Goal: Task Accomplishment & Management: Manage account settings

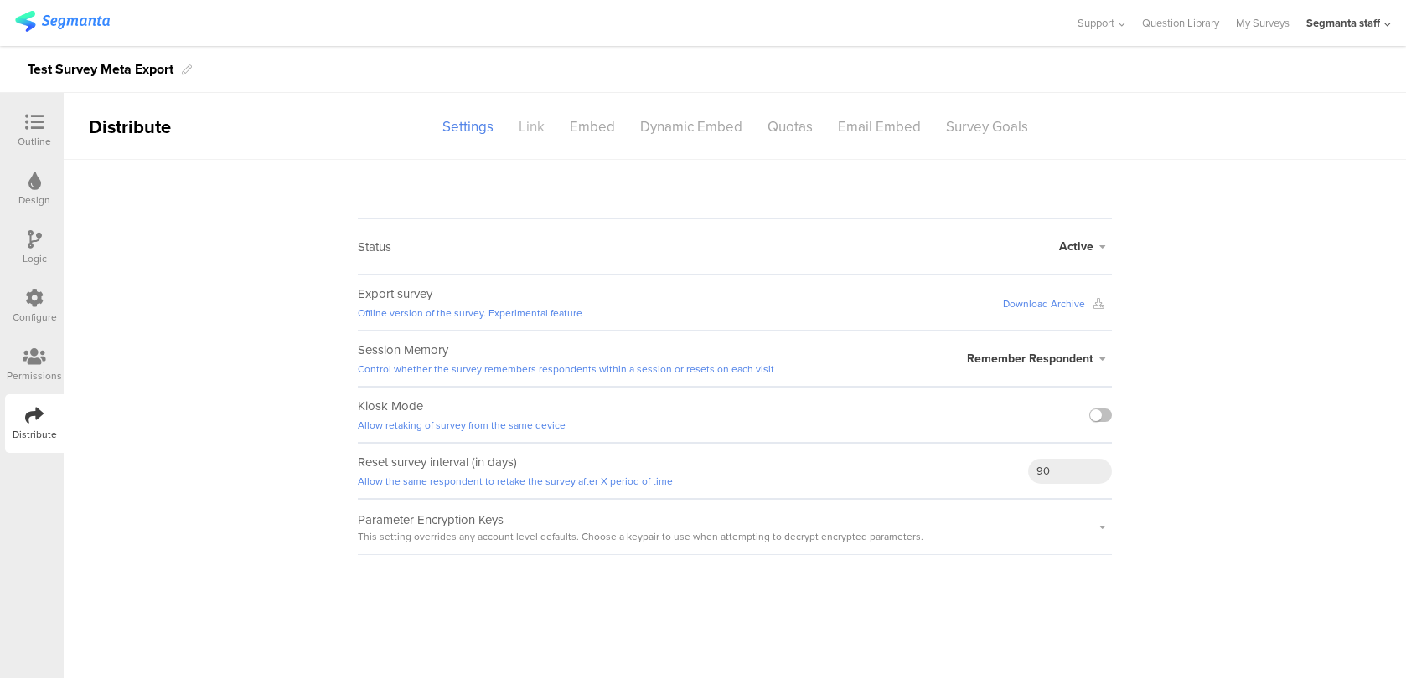
click at [535, 126] on div "Link" at bounding box center [531, 126] width 51 height 29
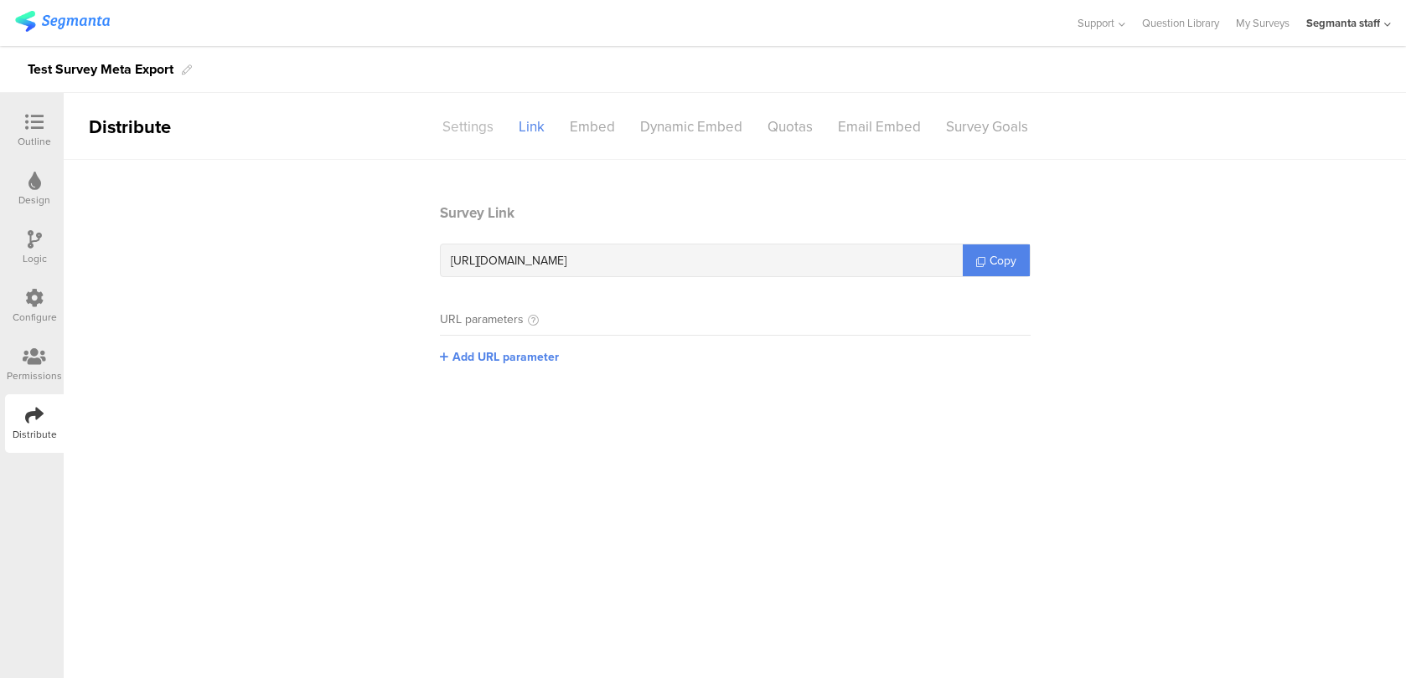
click at [482, 126] on div "Settings" at bounding box center [468, 126] width 76 height 29
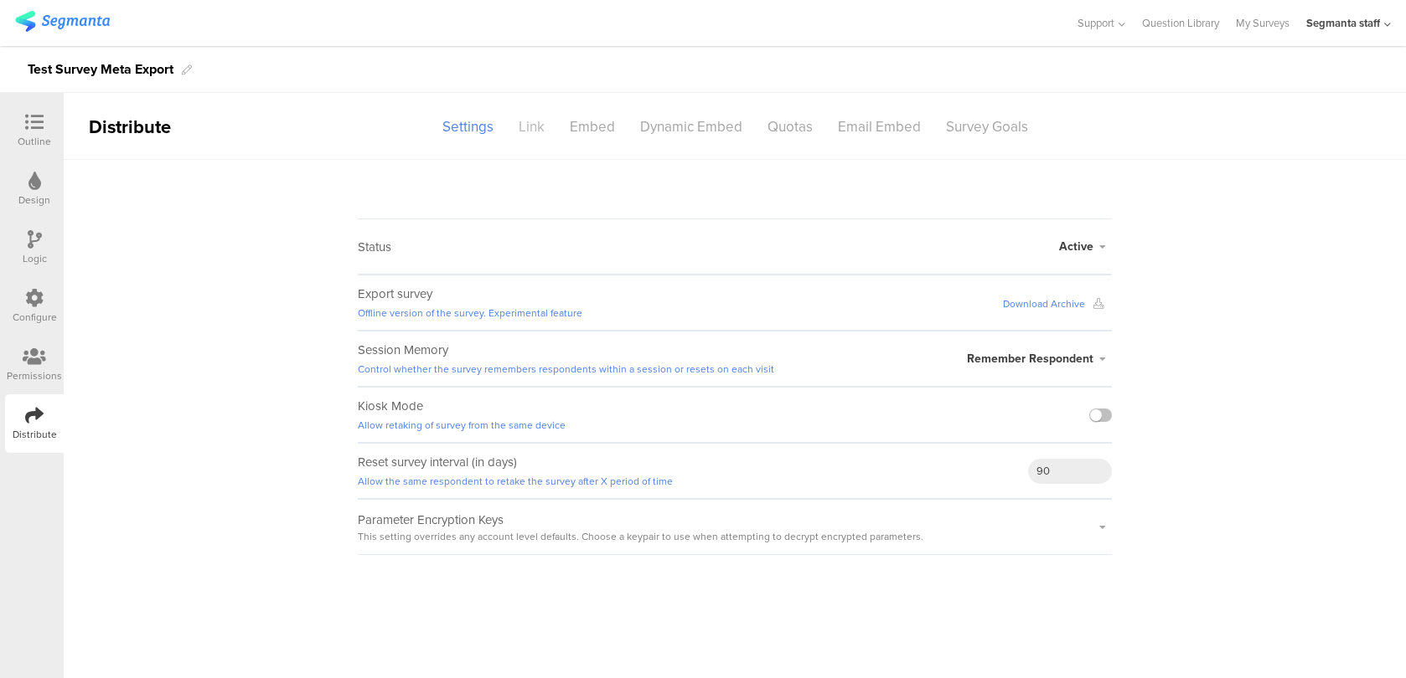
click at [532, 126] on div "Link" at bounding box center [531, 126] width 51 height 29
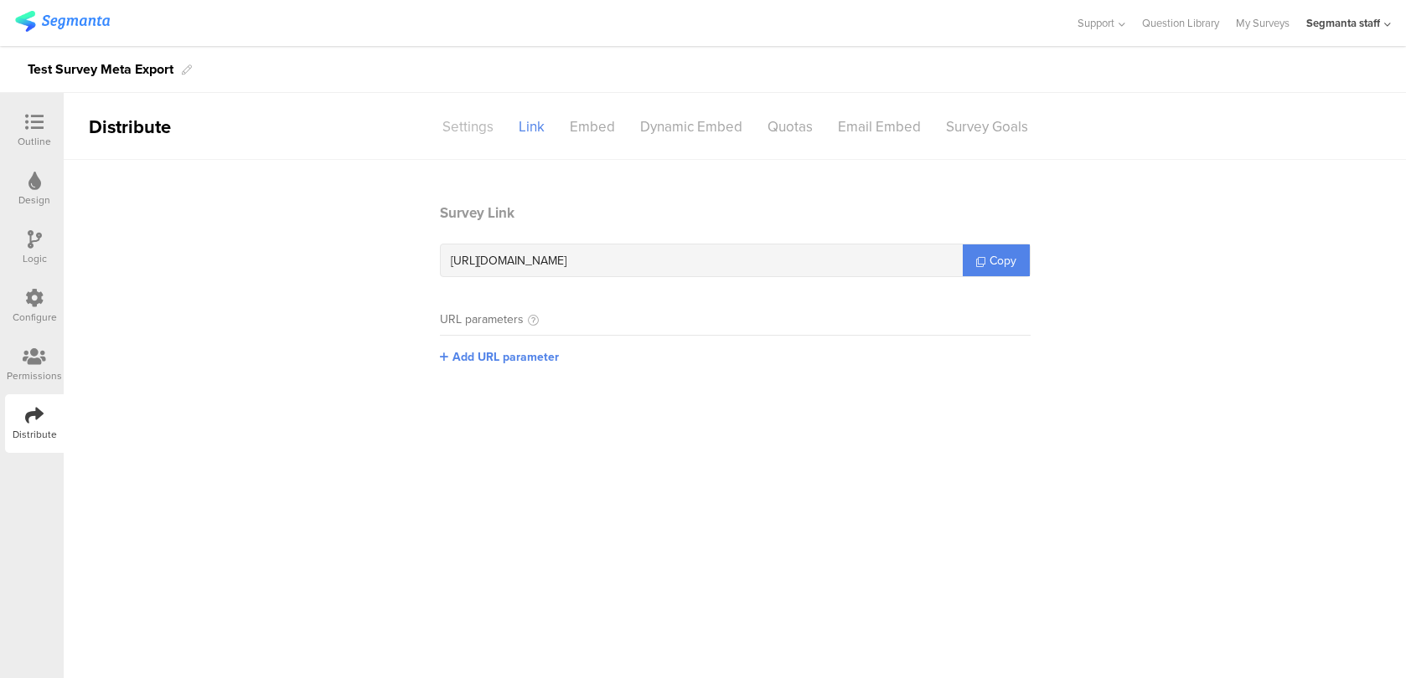
click at [483, 135] on div "Settings" at bounding box center [468, 126] width 76 height 29
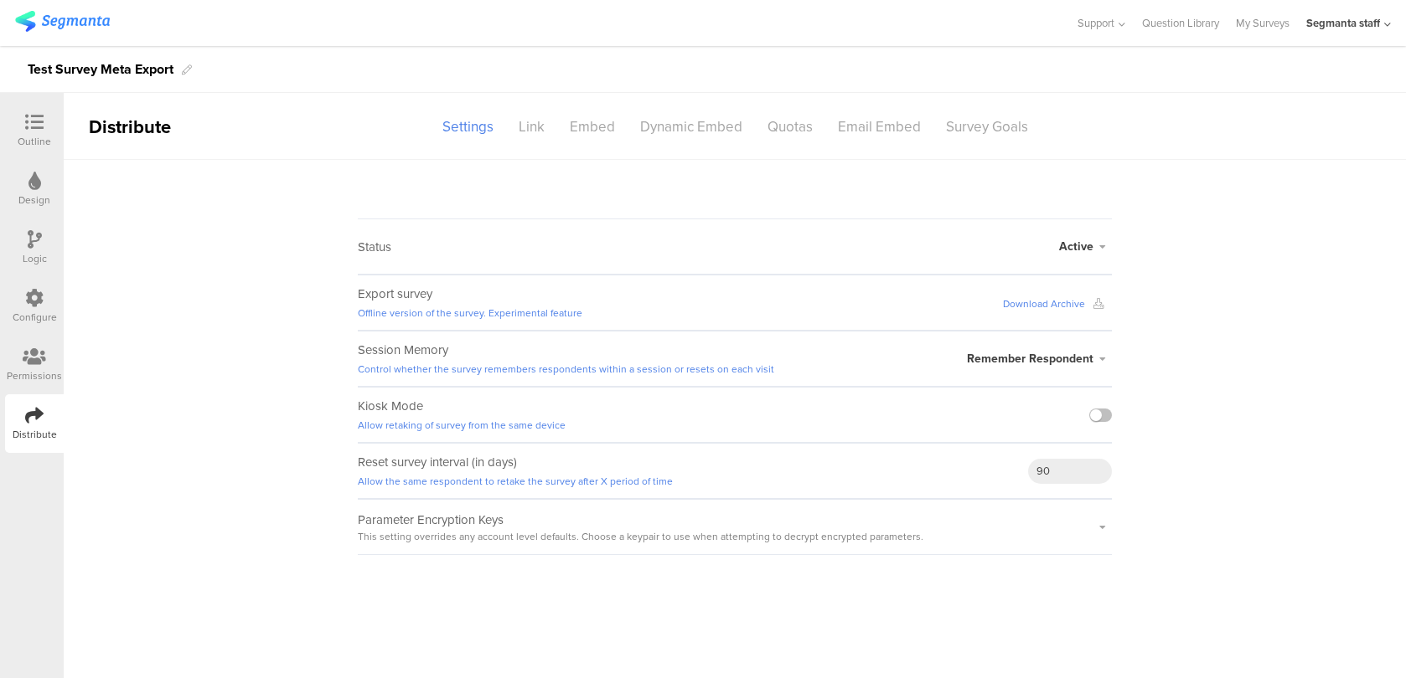
click at [1066, 304] on link "Download Archive" at bounding box center [1057, 304] width 109 height 15
click at [547, 129] on div "Link" at bounding box center [531, 126] width 51 height 29
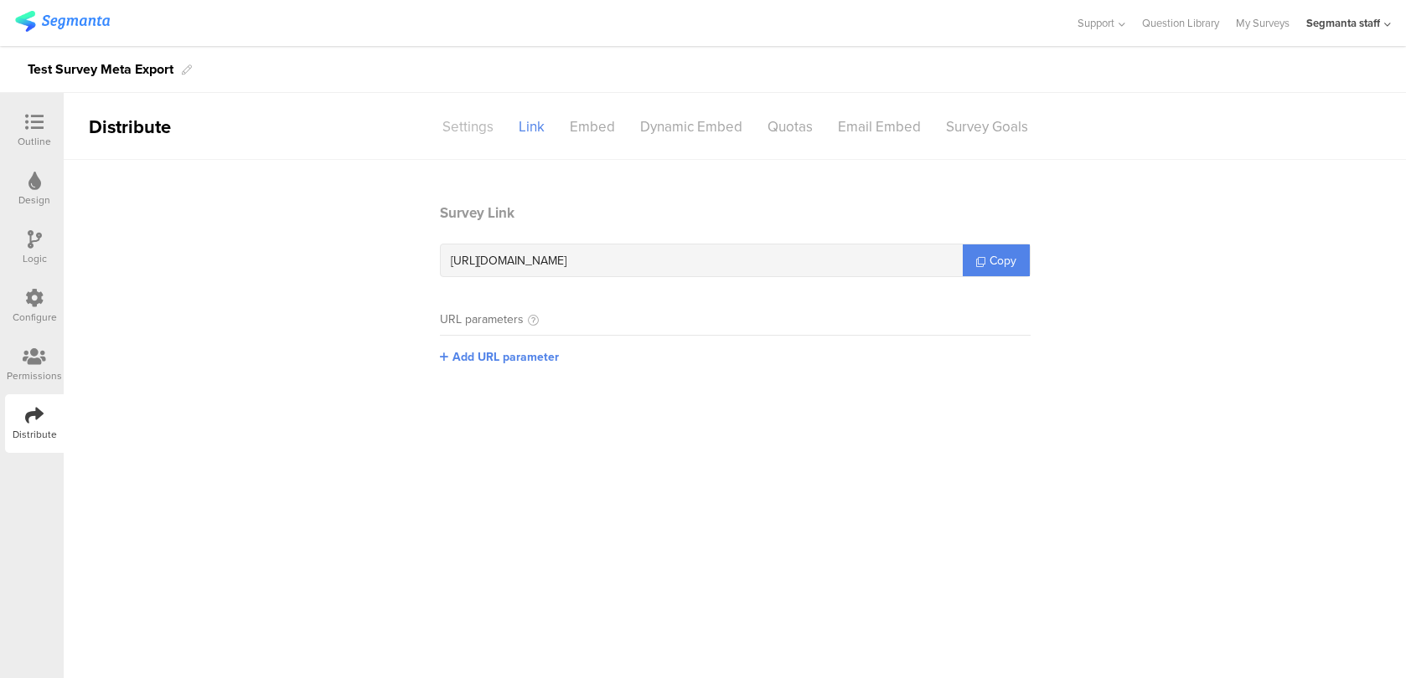
click at [463, 134] on div "Settings" at bounding box center [468, 126] width 76 height 29
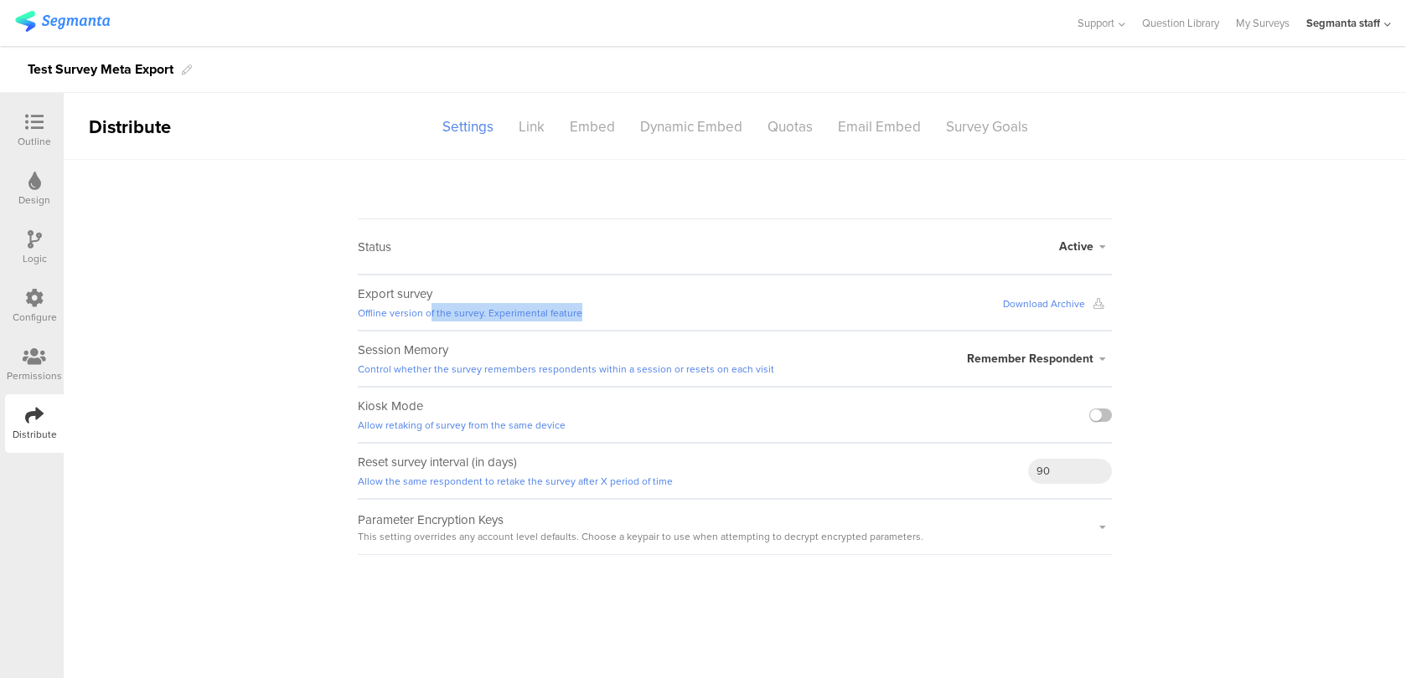
drag, startPoint x: 430, startPoint y: 311, endPoint x: 577, endPoint y: 302, distance: 147.7
click at [577, 303] on div "Export survey Offline version of the survey. Experimental feature Download Arch…" at bounding box center [735, 303] width 754 height 56
click at [577, 302] on div "Export survey Offline version of the survey. Experimental feature Download Arch…" at bounding box center [735, 303] width 754 height 56
click at [526, 131] on div "Link" at bounding box center [531, 126] width 51 height 29
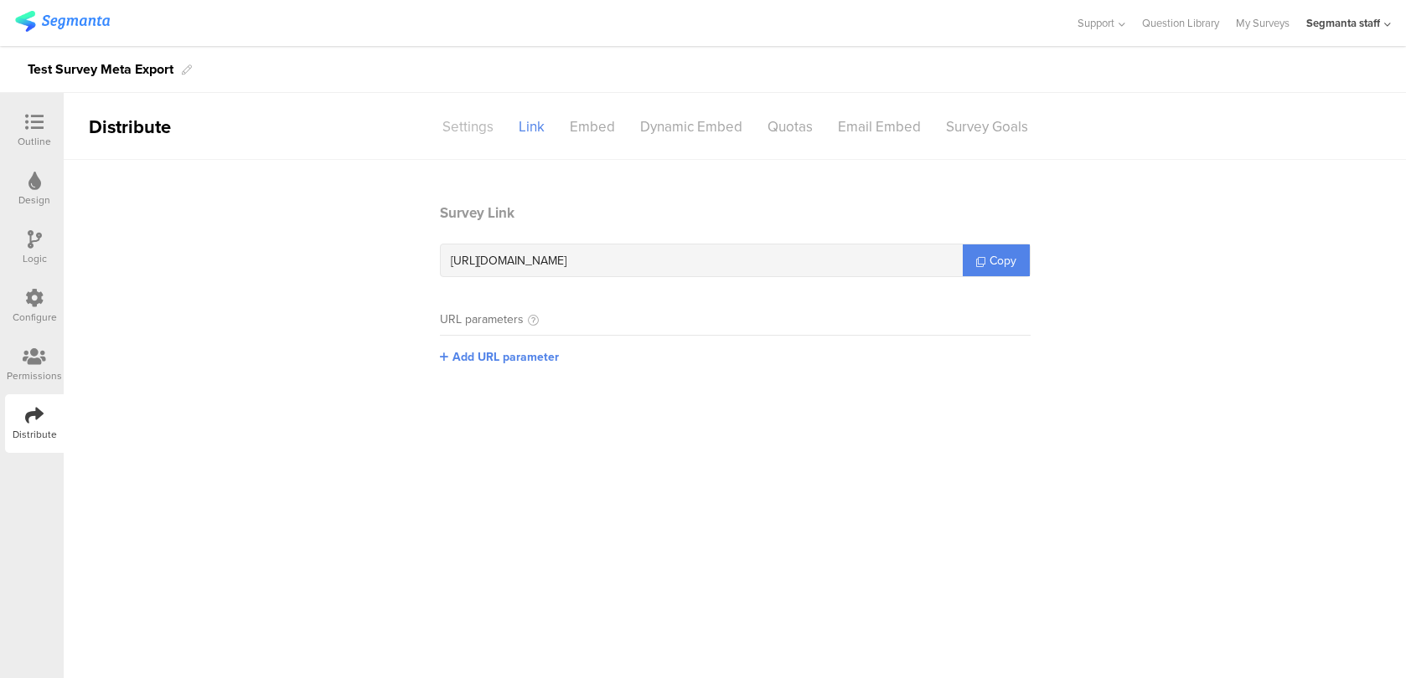
click at [466, 135] on div "Settings" at bounding box center [468, 126] width 76 height 29
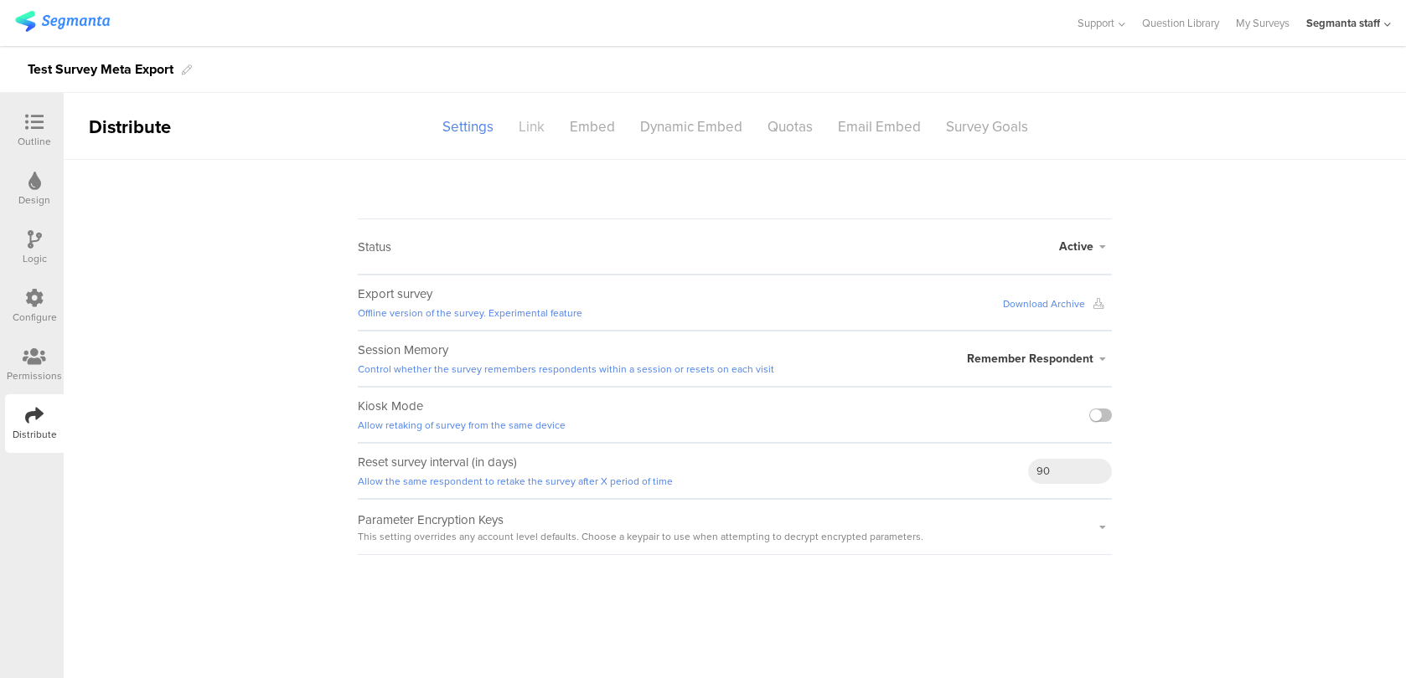
click at [531, 131] on div "Link" at bounding box center [531, 126] width 51 height 29
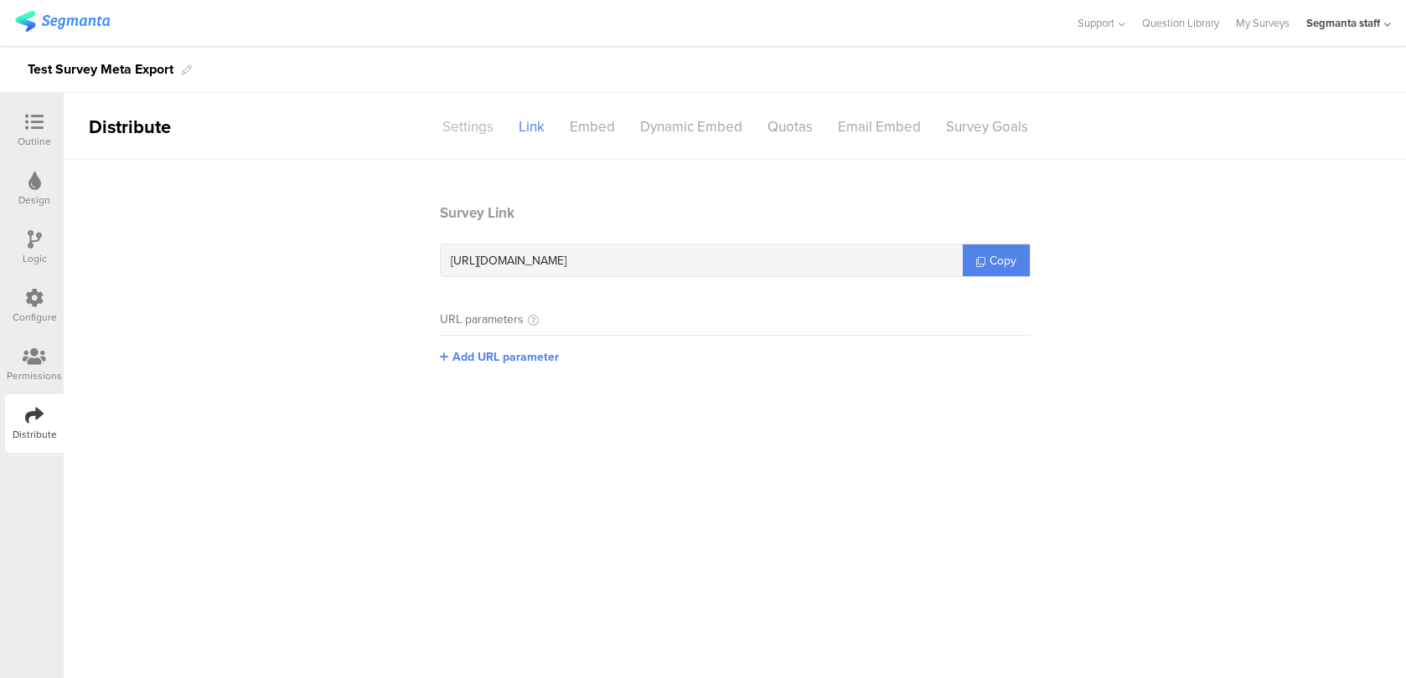
click at [468, 132] on div "Settings" at bounding box center [468, 126] width 76 height 29
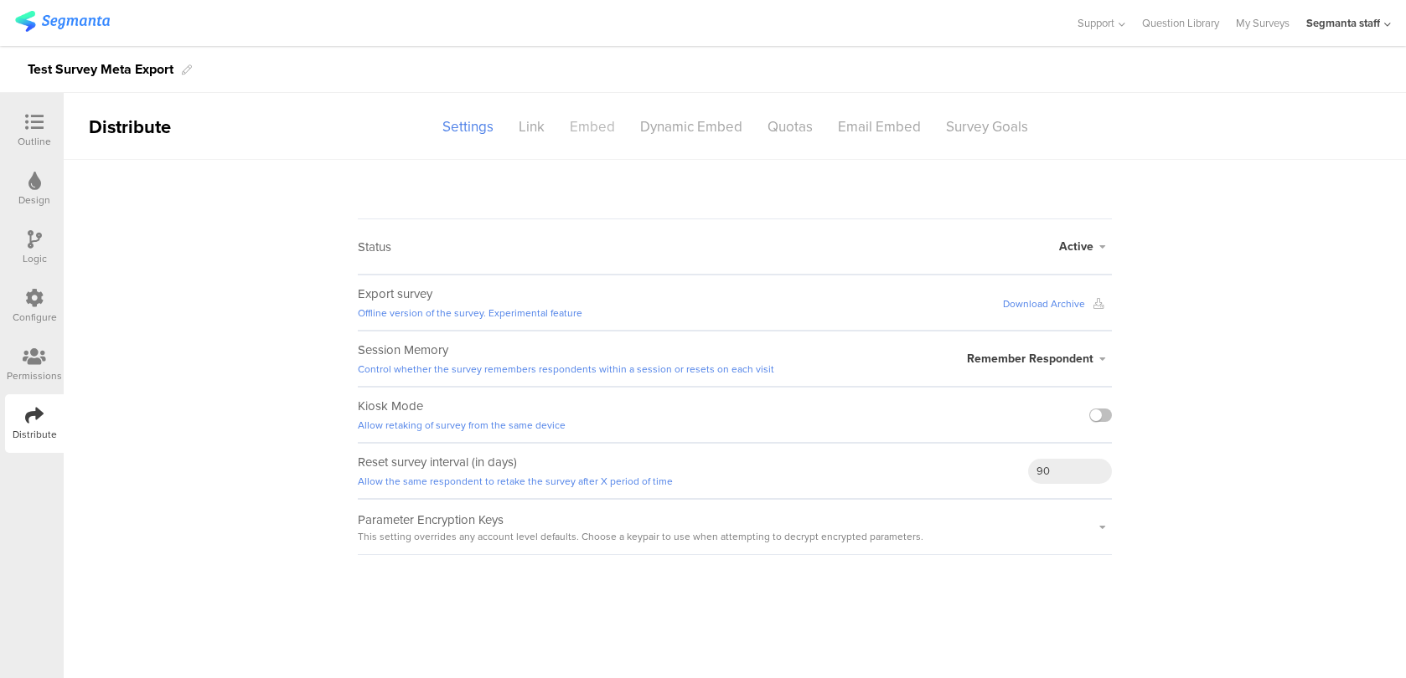
click at [559, 131] on div "Embed" at bounding box center [592, 126] width 70 height 29
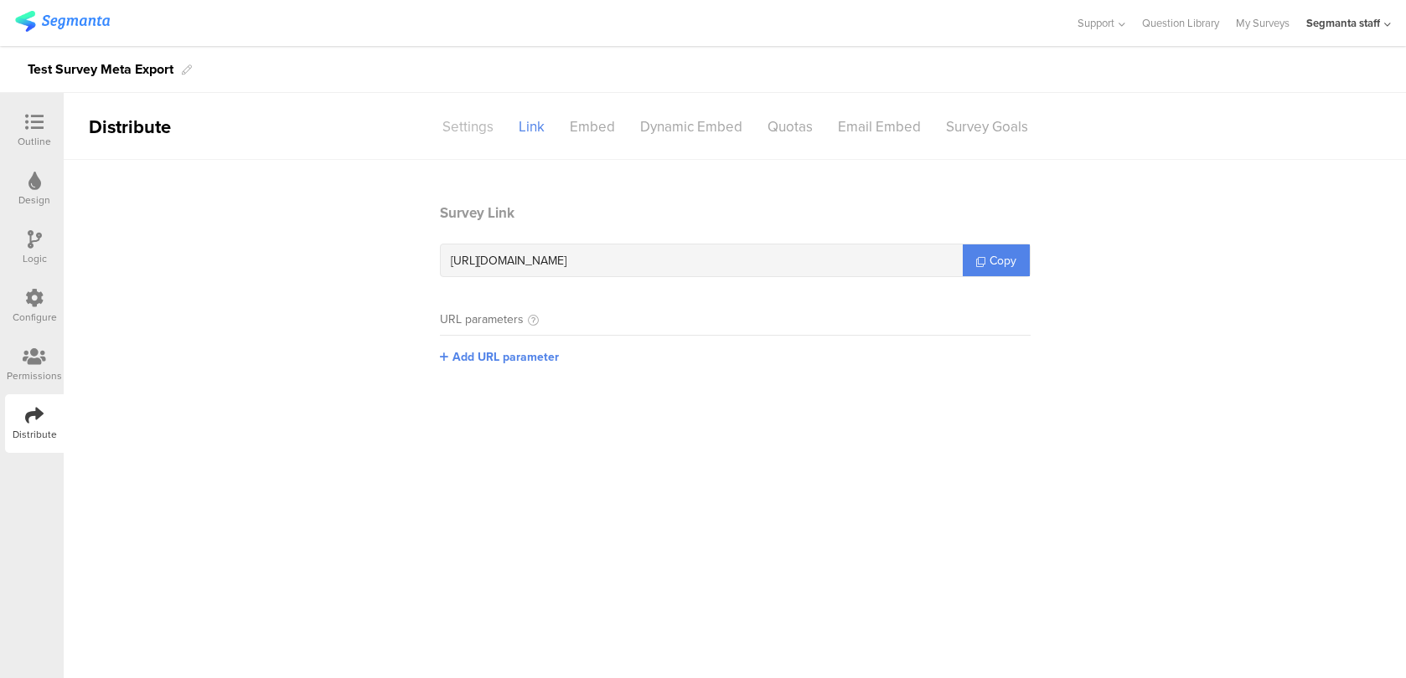
click at [459, 129] on div "Settings" at bounding box center [468, 126] width 76 height 29
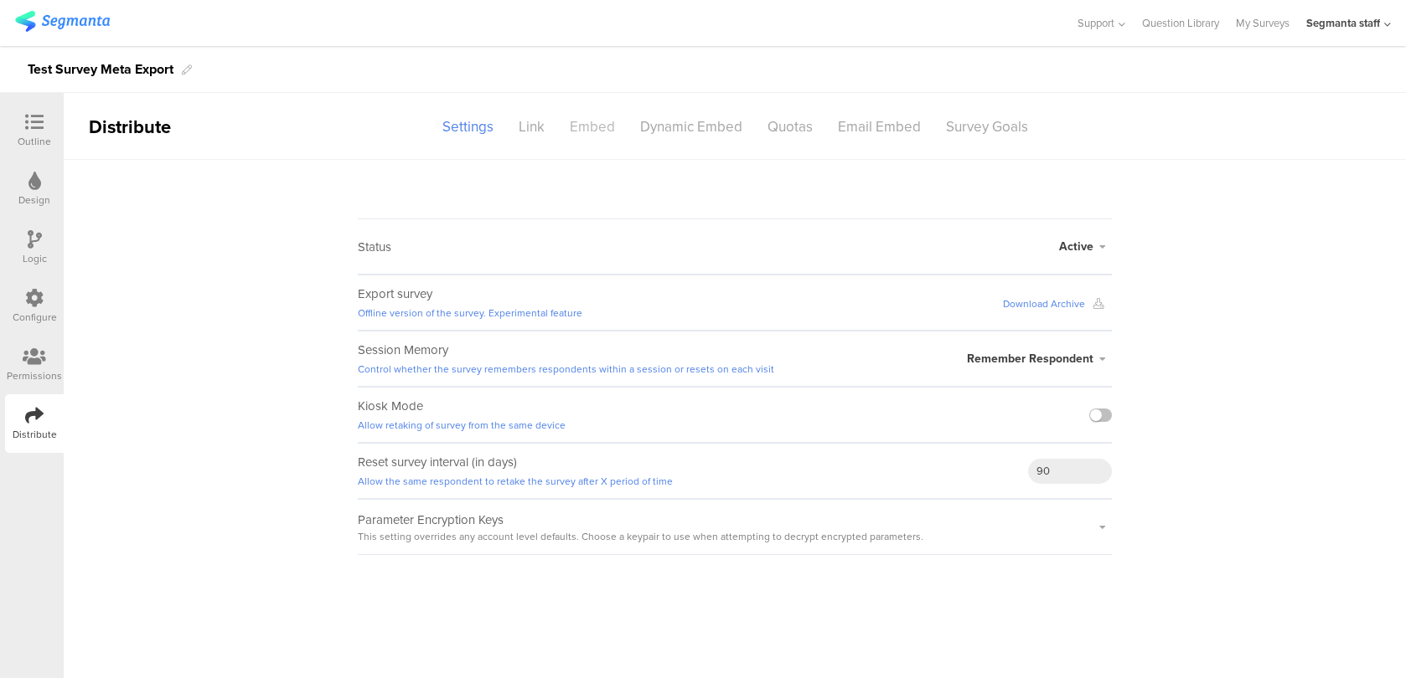
click at [606, 129] on div "Embed" at bounding box center [592, 126] width 70 height 29
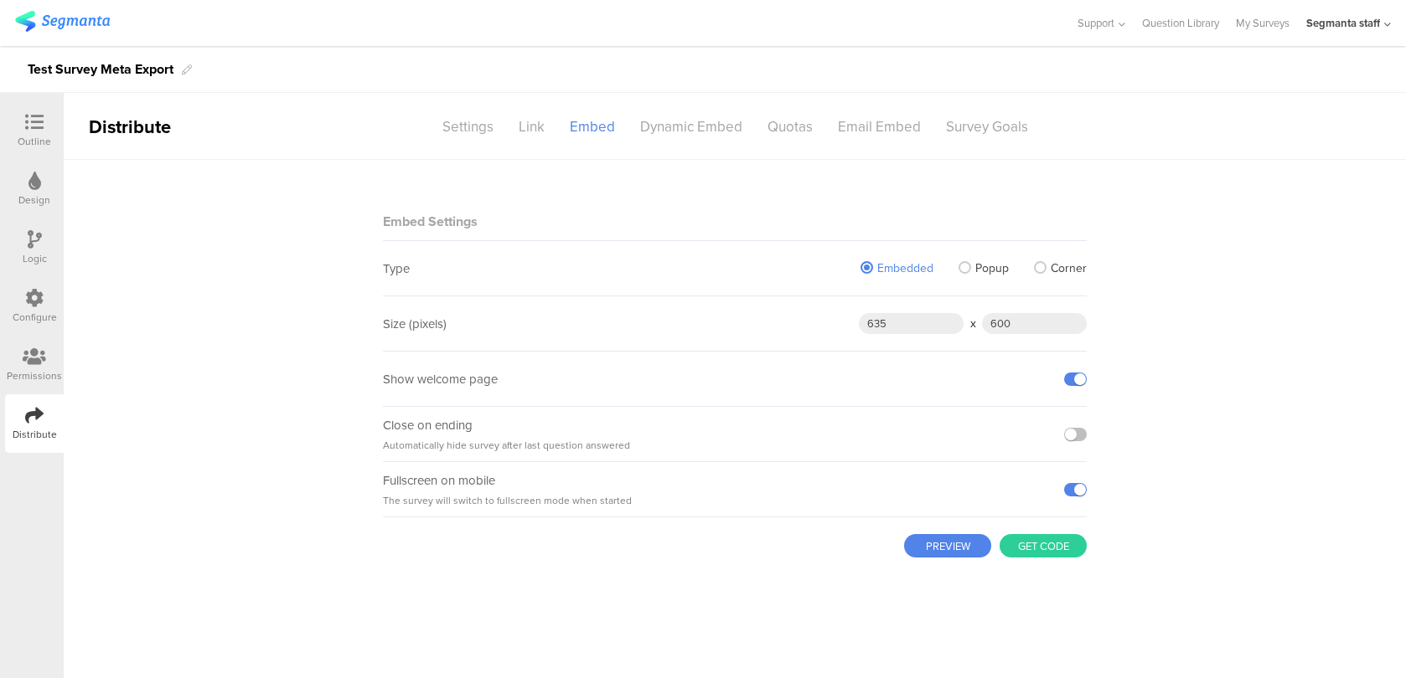
click at [697, 126] on div "Dynamic Embed" at bounding box center [690, 126] width 127 height 29
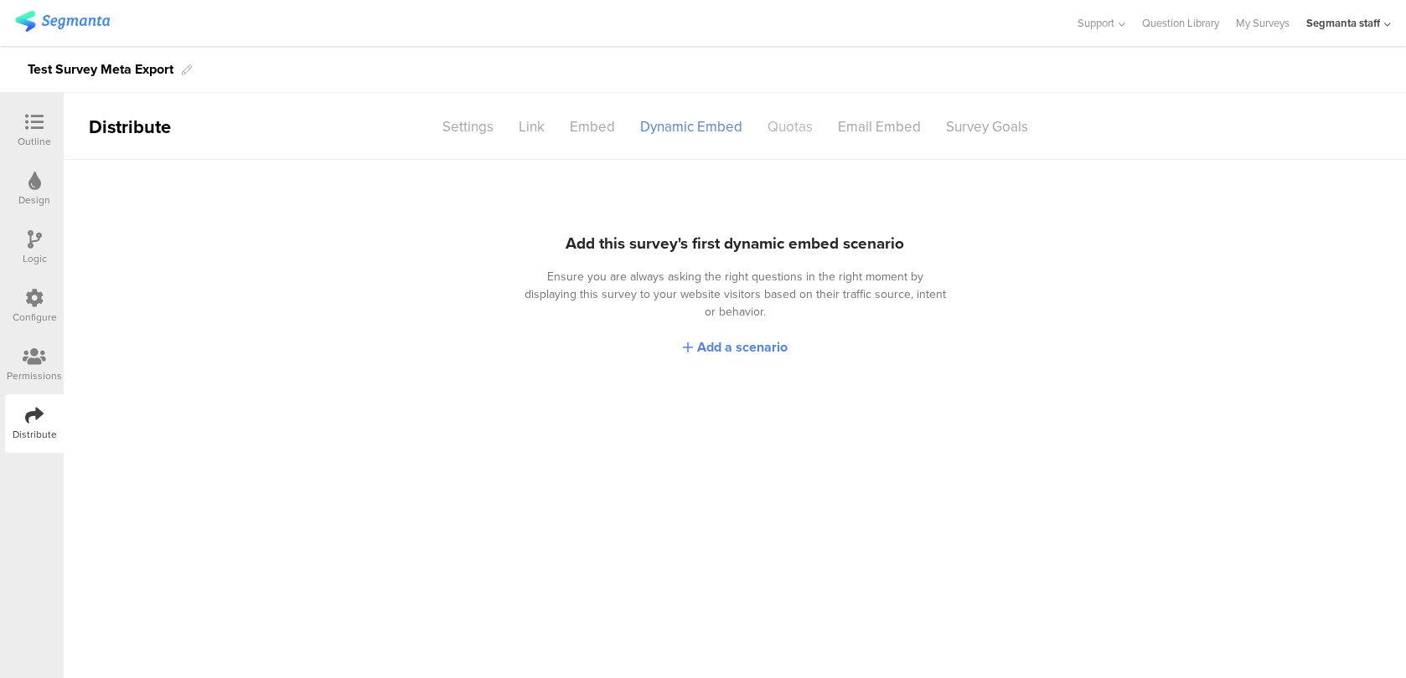
click at [791, 132] on div "Quotas" at bounding box center [790, 126] width 70 height 29
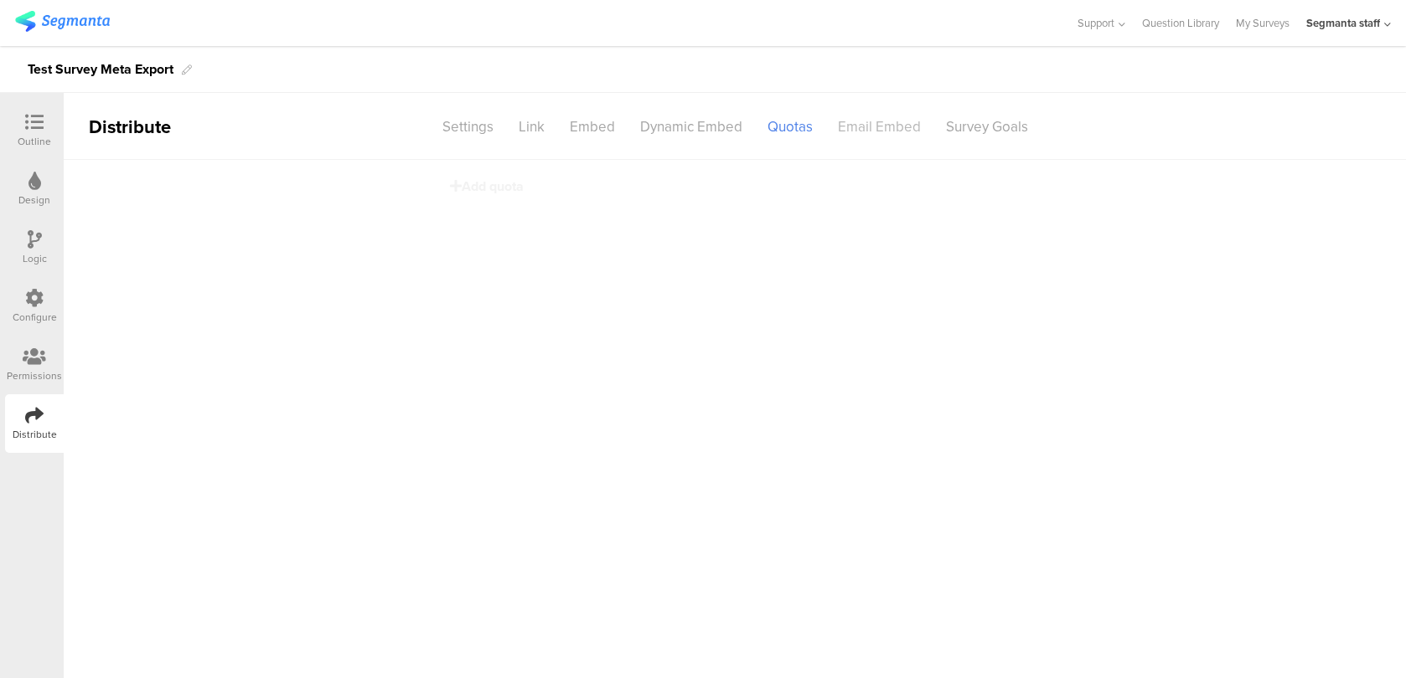
click at [884, 131] on div "Email Embed" at bounding box center [879, 126] width 108 height 29
click at [981, 126] on div "Survey Goals" at bounding box center [986, 126] width 107 height 29
click at [466, 136] on div "Settings" at bounding box center [468, 126] width 76 height 29
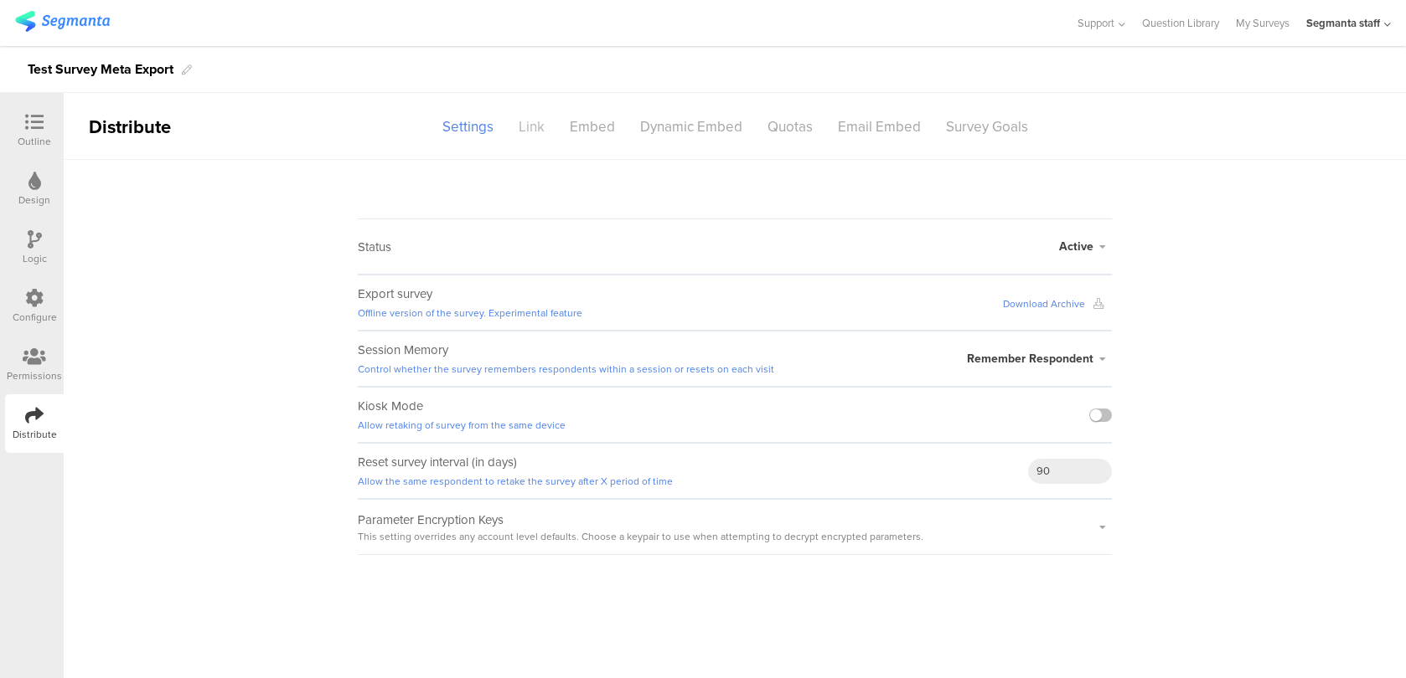
click at [537, 126] on div "Link" at bounding box center [531, 126] width 51 height 29
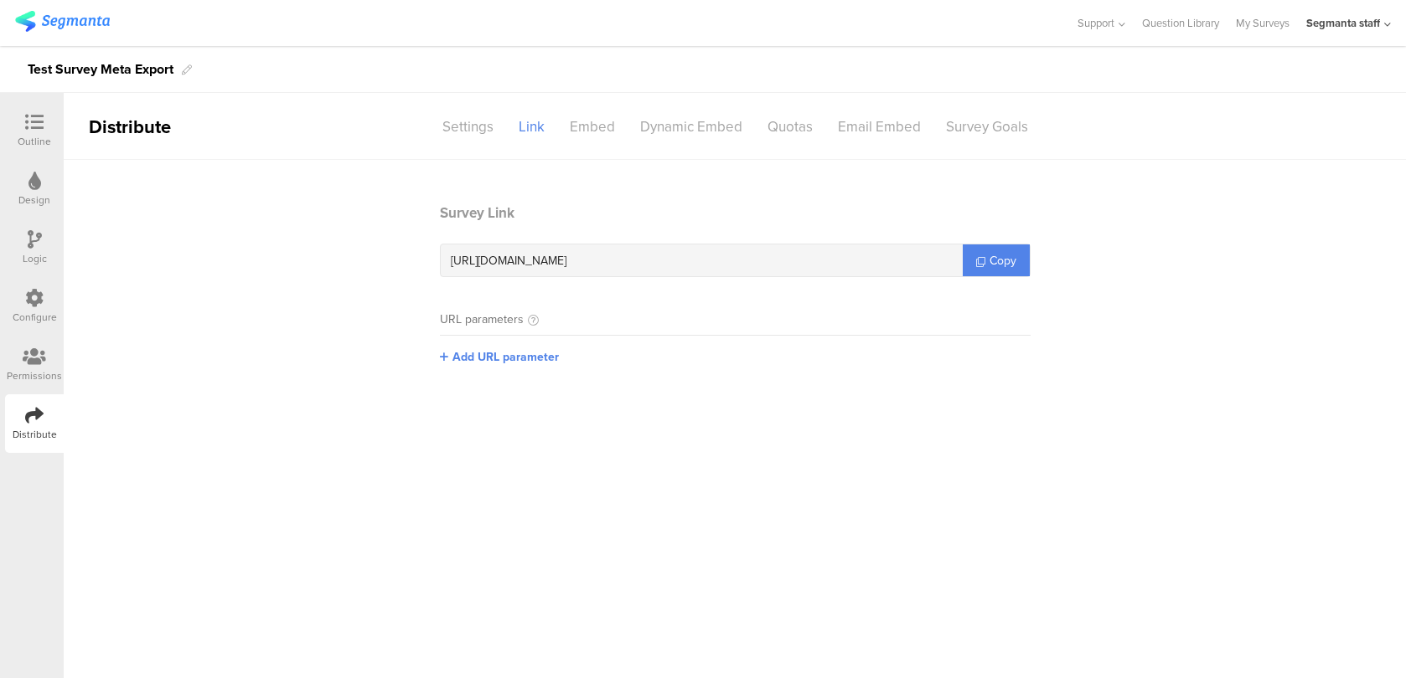
click at [453, 151] on sg-section-page-header "Distribute Settings Link Embed Dynamic Embed Quotas Email Embed Survey Goals" at bounding box center [735, 126] width 1342 height 67
click at [473, 128] on div "Settings" at bounding box center [468, 126] width 76 height 29
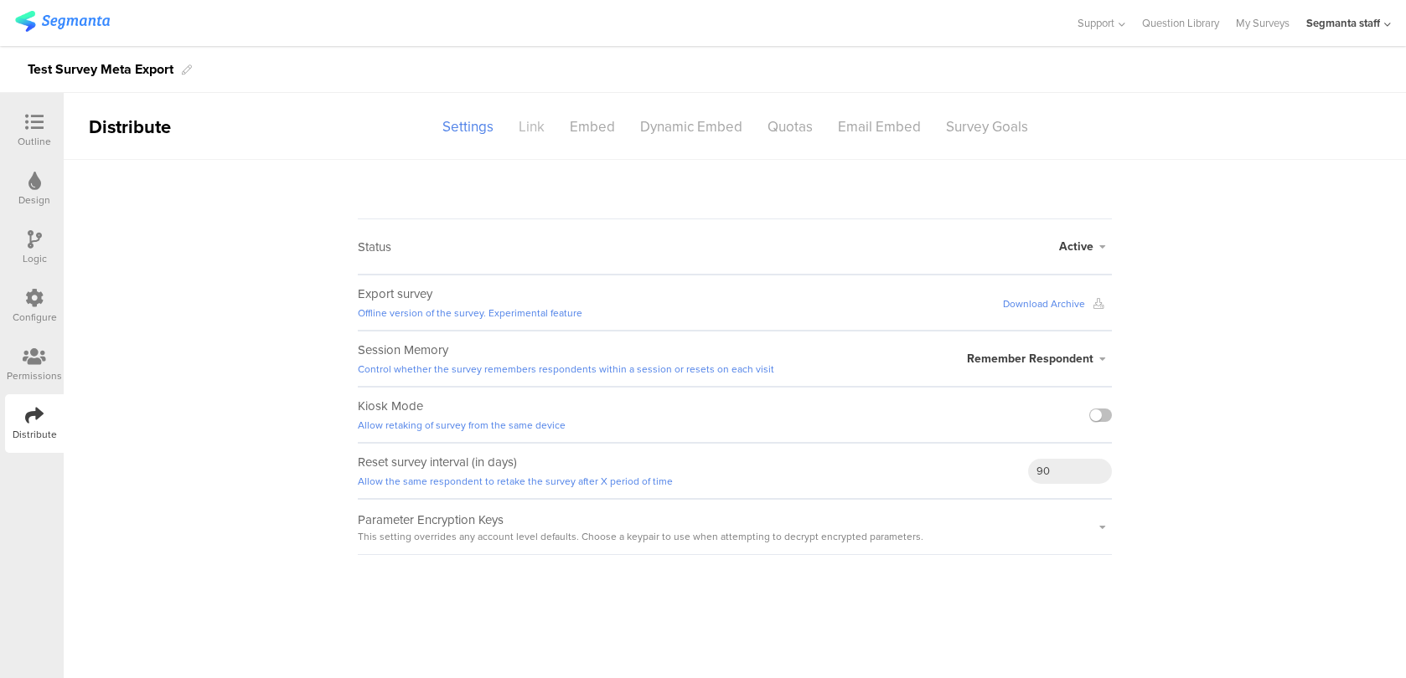
click at [530, 120] on div "Link" at bounding box center [531, 126] width 51 height 29
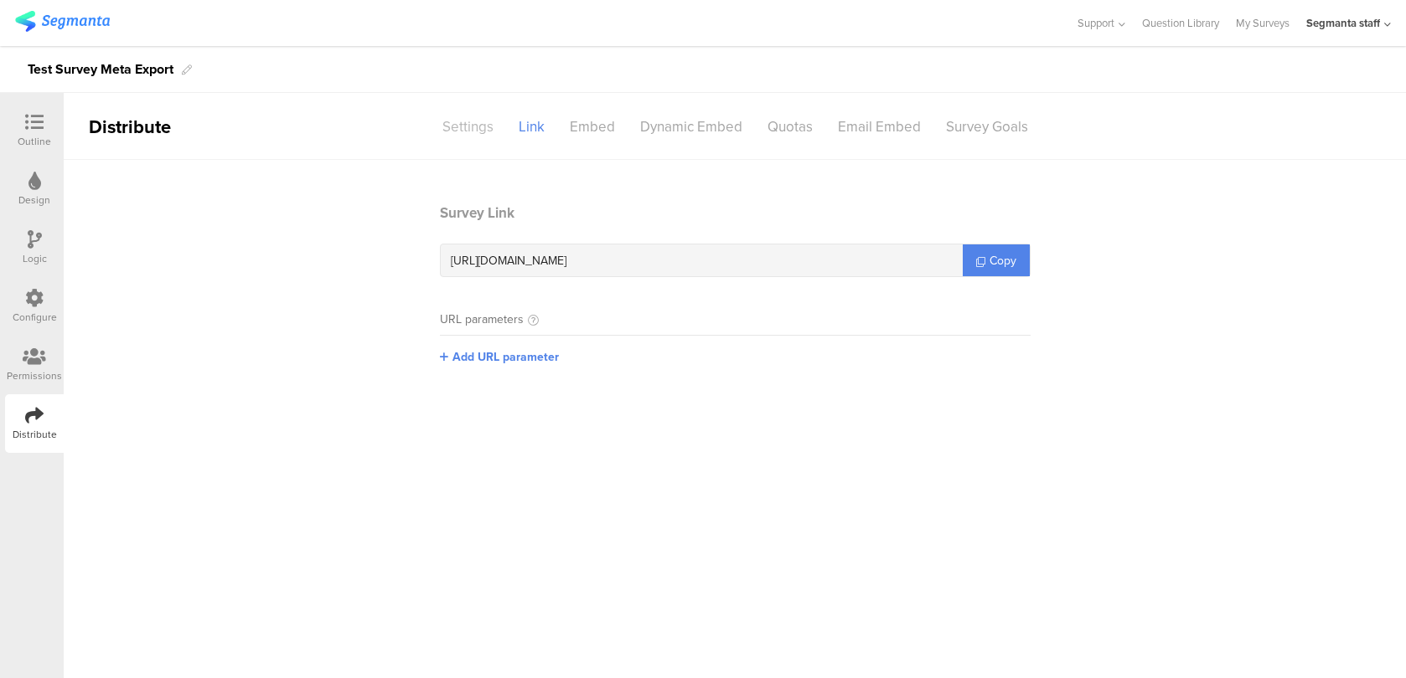
click at [462, 136] on div "Settings" at bounding box center [468, 126] width 76 height 29
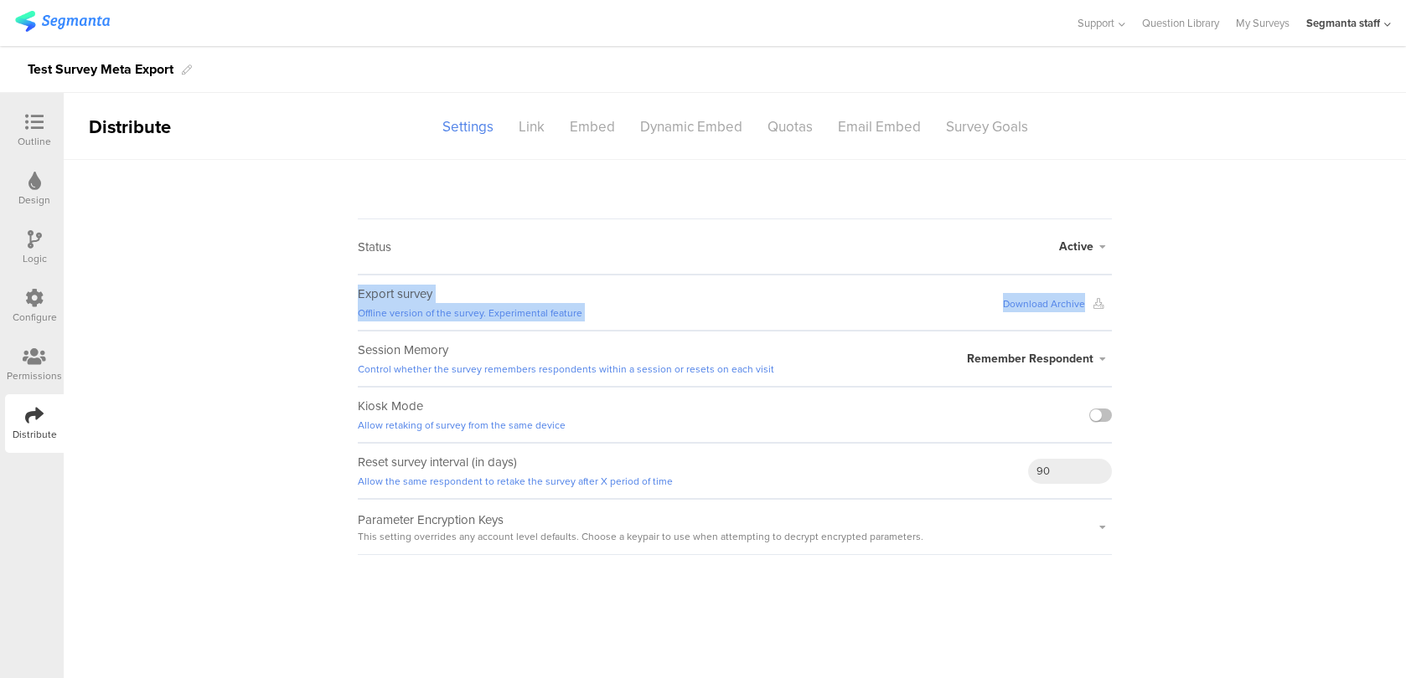
drag, startPoint x: 338, startPoint y: 278, endPoint x: 1116, endPoint y: 315, distance: 779.0
click at [1116, 315] on sg-survey-status-editor "Status Active Active Closed Schedule Start Date: End Date: Save Cancel Export s…" at bounding box center [735, 357] width 1342 height 395
click at [519, 134] on div "Link" at bounding box center [531, 126] width 51 height 29
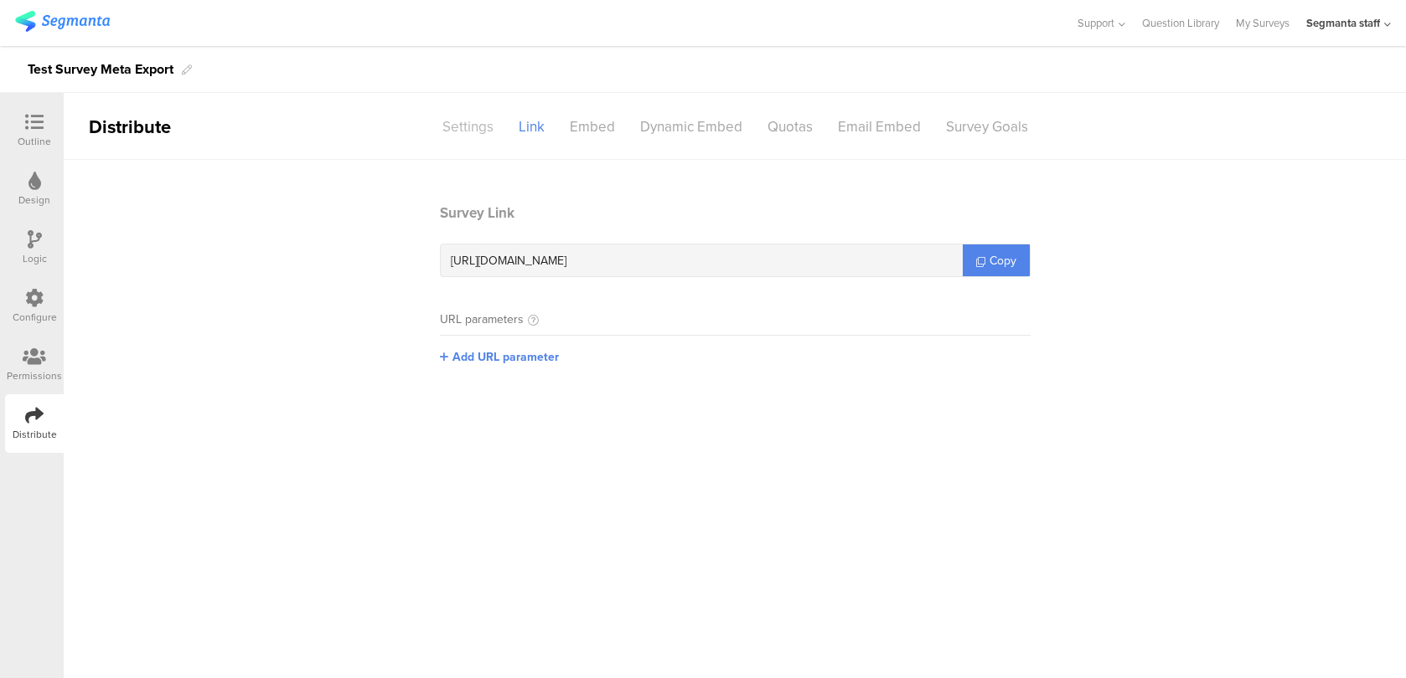
click at [477, 132] on div "Settings" at bounding box center [468, 126] width 76 height 29
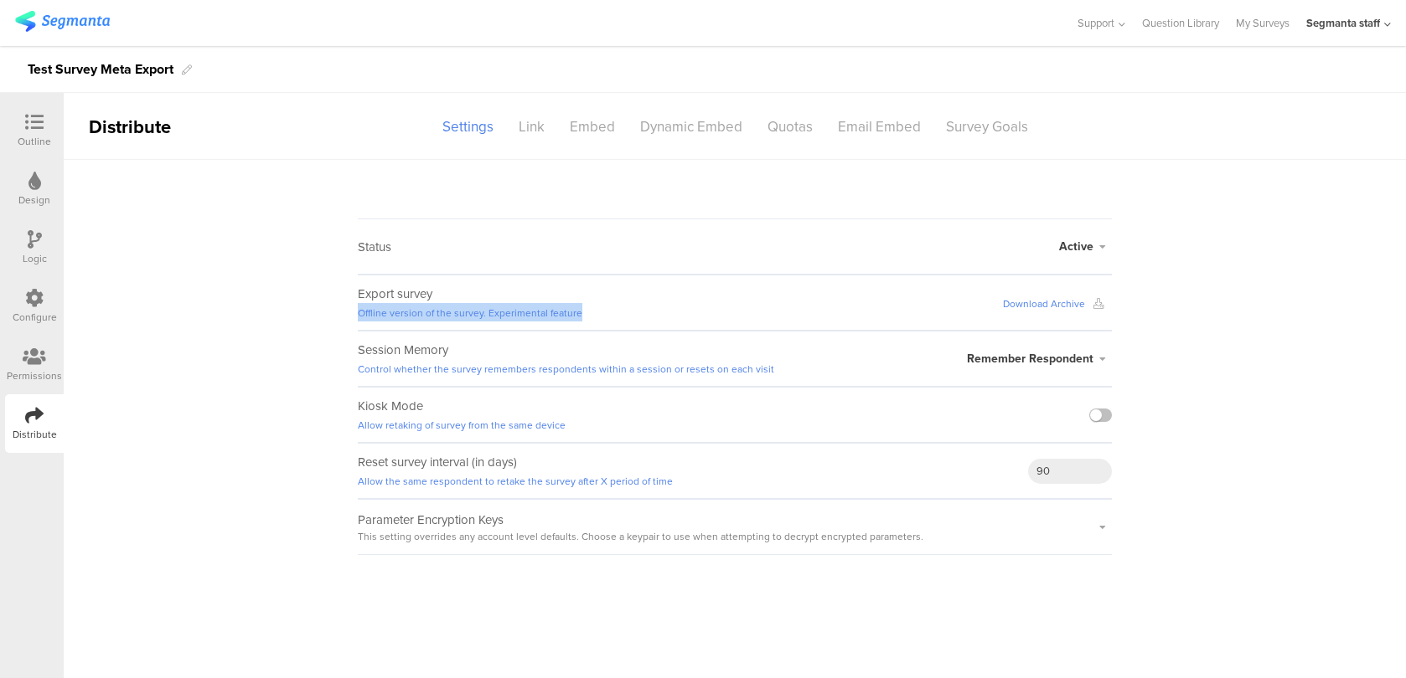
drag, startPoint x: 355, startPoint y: 319, endPoint x: 570, endPoint y: 322, distance: 214.5
click at [570, 322] on sg-survey-status-editor "Status Active Active Closed Schedule Start Date: End Date: Save Cancel Export s…" at bounding box center [735, 357] width 1342 height 395
click at [617, 314] on div "Export survey Offline version of the survey. Experimental feature Download Arch…" at bounding box center [735, 303] width 754 height 56
drag, startPoint x: 993, startPoint y: 312, endPoint x: 1002, endPoint y: 305, distance: 11.3
click at [1002, 305] on div "Export survey Offline version of the survey. Experimental feature Download Arch…" at bounding box center [735, 303] width 754 height 56
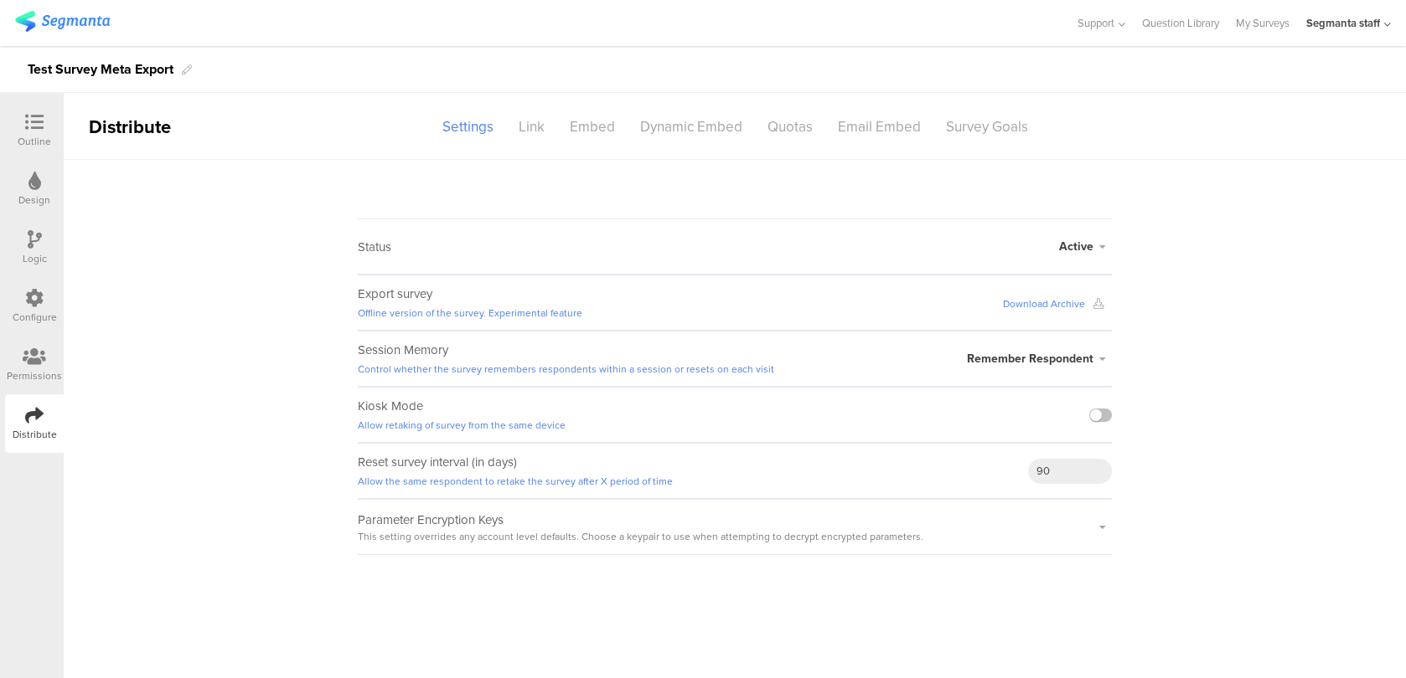
click at [923, 315] on div "Export survey Offline version of the survey. Experimental feature Download Arch…" at bounding box center [735, 303] width 754 height 56
drag, startPoint x: 354, startPoint y: 313, endPoint x: 576, endPoint y: 322, distance: 222.1
click at [576, 322] on sg-survey-status-editor "Status Active Active Closed Schedule Start Date: End Date: Save Cancel Export s…" at bounding box center [735, 357] width 1342 height 395
click at [596, 311] on div "Export survey Offline version of the survey. Experimental feature Download Arch…" at bounding box center [735, 303] width 754 height 56
drag, startPoint x: 588, startPoint y: 311, endPoint x: 354, endPoint y: 308, distance: 233.7
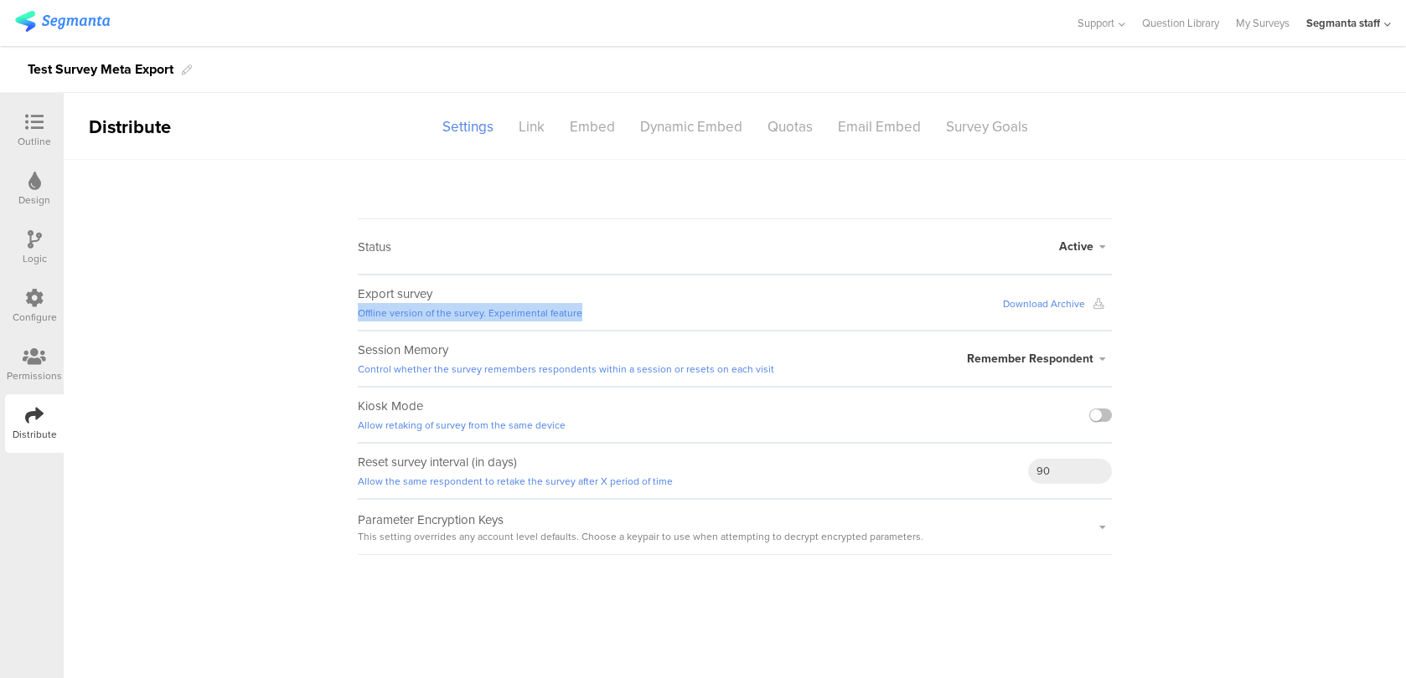
click at [354, 308] on sg-survey-status-editor "Status Active Active Closed Schedule Start Date: End Date: Save Cancel Export s…" at bounding box center [735, 357] width 1342 height 395
drag, startPoint x: 358, startPoint y: 291, endPoint x: 431, endPoint y: 291, distance: 73.7
click at [431, 291] on sg-field-title "Export survey Offline version of the survey. Experimental feature" at bounding box center [470, 303] width 224 height 37
click at [1279, 488] on sg-survey-status-editor "Status Active Active Closed Schedule Start Date: End Date: Save Cancel Export s…" at bounding box center [735, 357] width 1342 height 395
click at [1191, 278] on sg-survey-status-editor "Status Active Active Closed Schedule Start Date: End Date: Save Cancel Export t…" at bounding box center [735, 357] width 1342 height 395
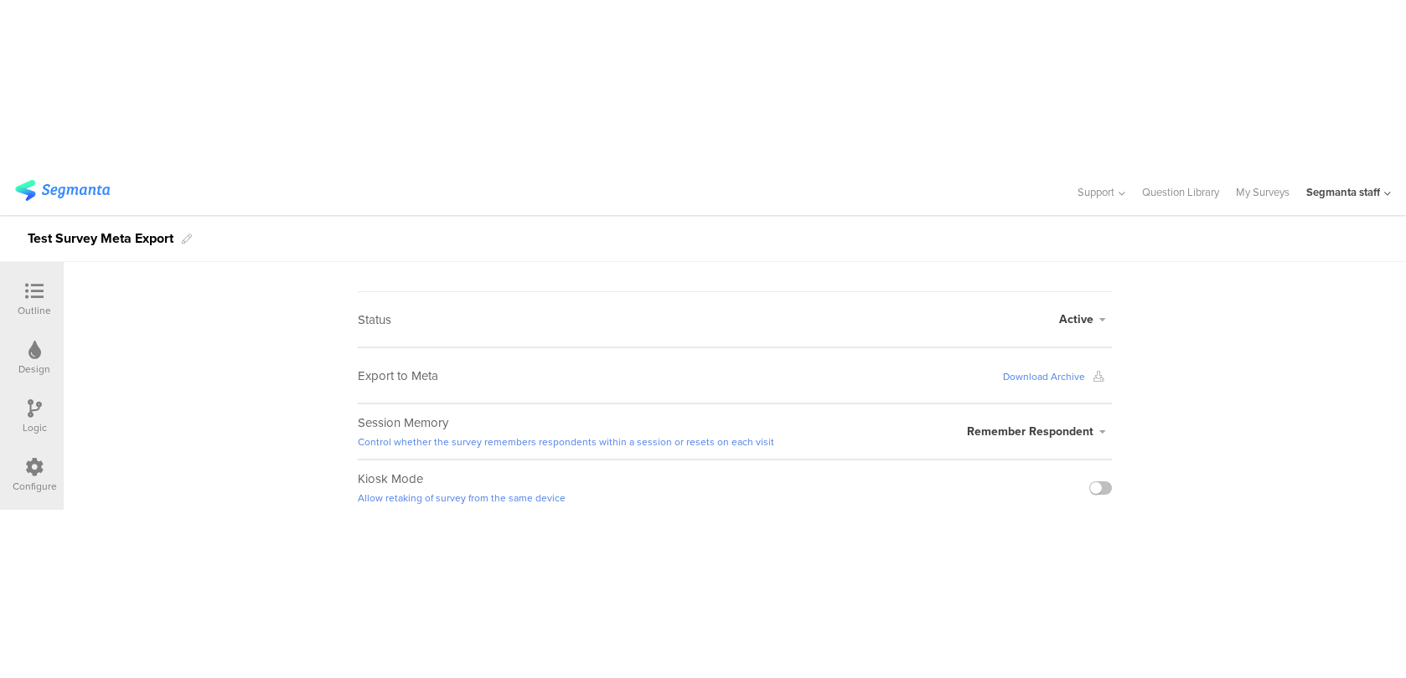
scroll to position [97, 0]
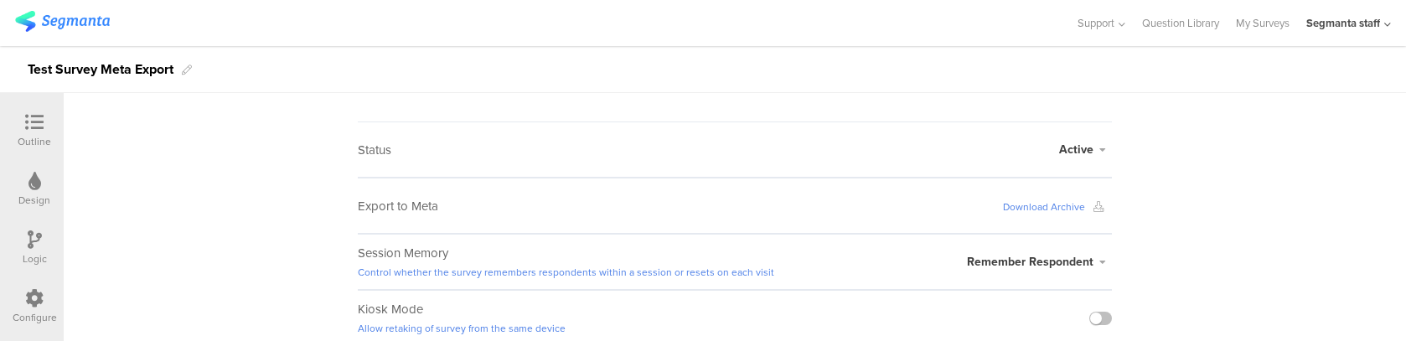
click at [1385, 213] on sg-survey-status-editor "Status Active Active Closed Schedule Start Date: End Date: Save Cancel Export t…" at bounding box center [735, 260] width 1342 height 395
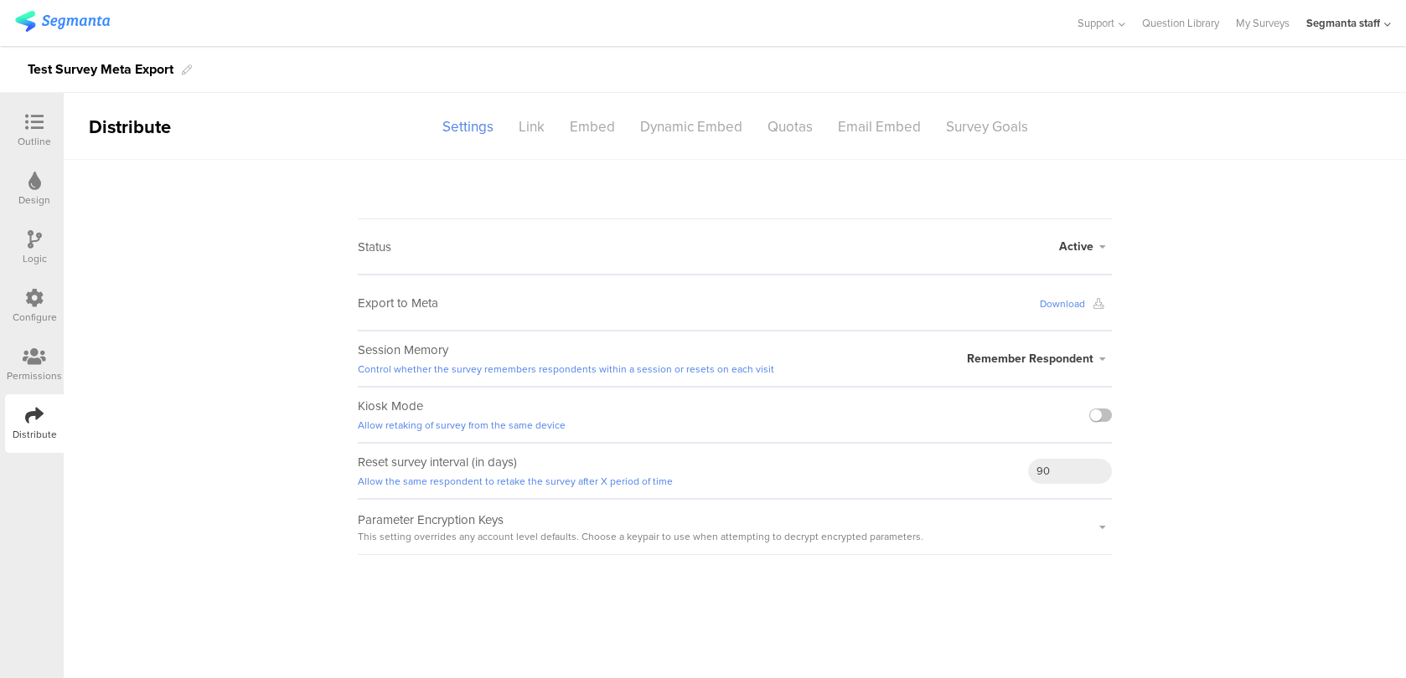
click at [1376, 302] on sg-survey-status-editor "Status Active Active Closed Schedule Start Date: End Date: Save Cancel Export t…" at bounding box center [735, 357] width 1342 height 395
click at [1362, 281] on sg-survey-status-editor "Status Active Active Closed Schedule Start Date: End Date: Save Cancel Export t…" at bounding box center [735, 357] width 1342 height 395
drag, startPoint x: 478, startPoint y: 306, endPoint x: 357, endPoint y: 305, distance: 121.5
click at [357, 305] on sg-survey-status-editor "Status Active Active Closed Schedule Start Date: End Date: Save Cancel Export t…" at bounding box center [735, 357] width 1342 height 395
copy sg-field-title "Export to Meta"
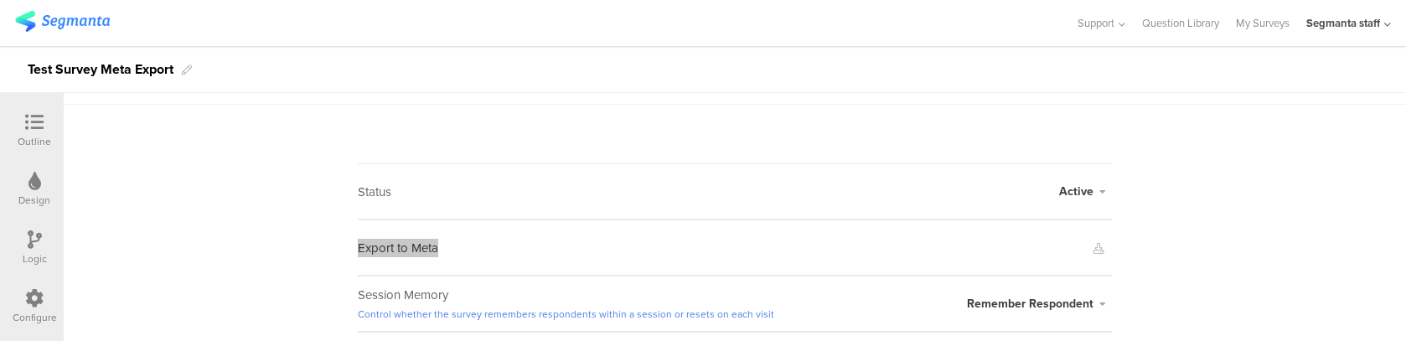
scroll to position [59, 0]
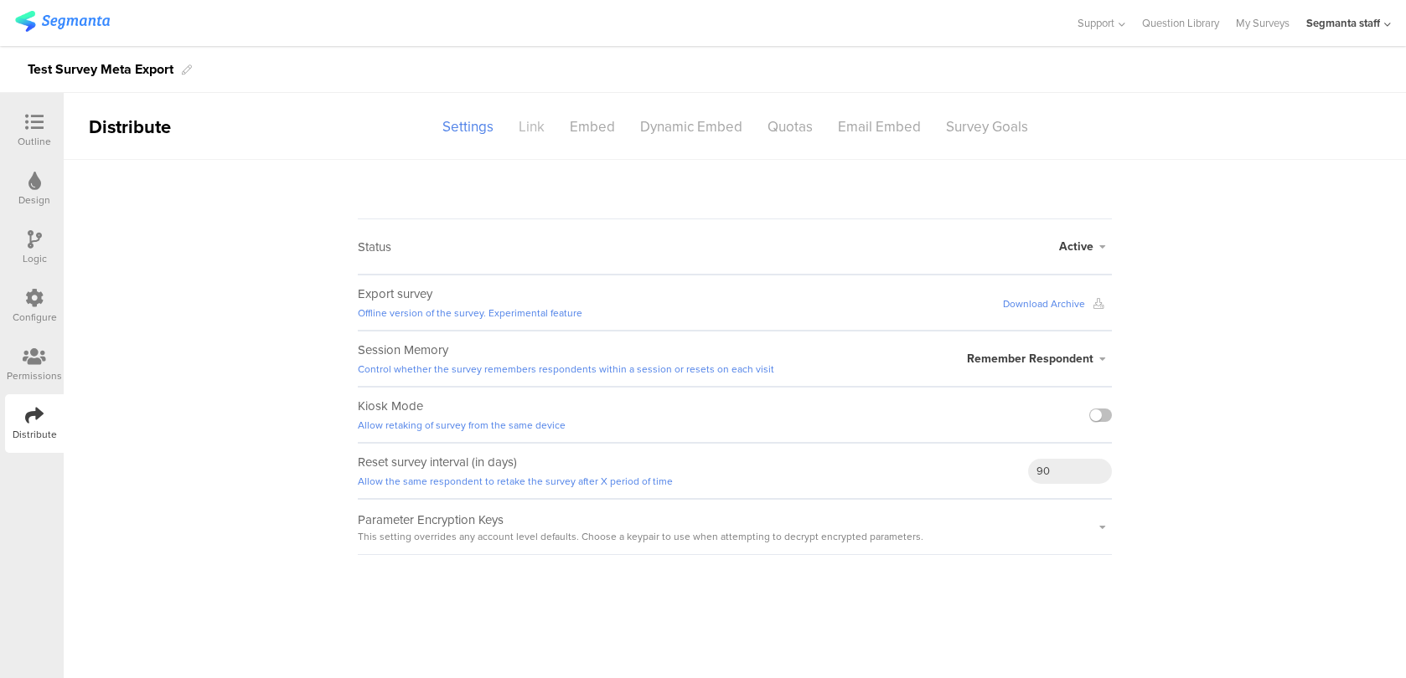
click at [540, 125] on div "Link" at bounding box center [531, 126] width 51 height 29
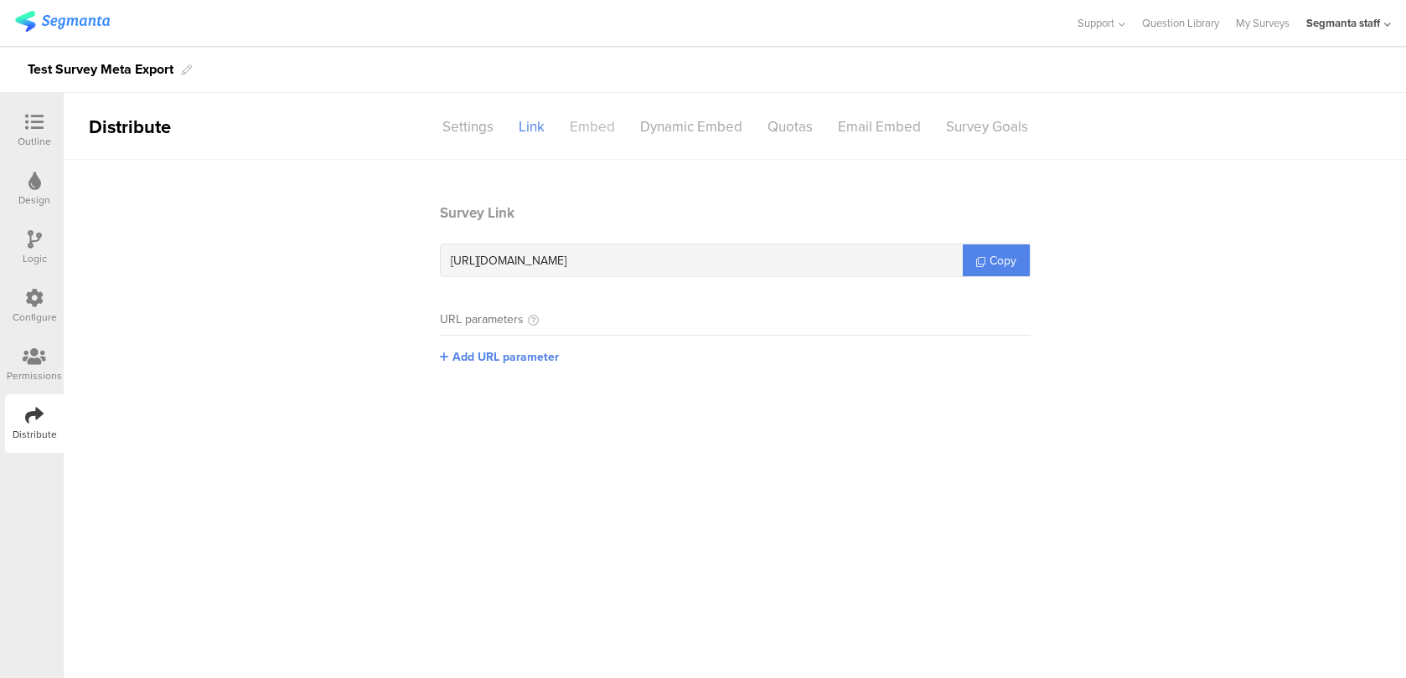
click at [595, 126] on div "Embed" at bounding box center [592, 126] width 70 height 29
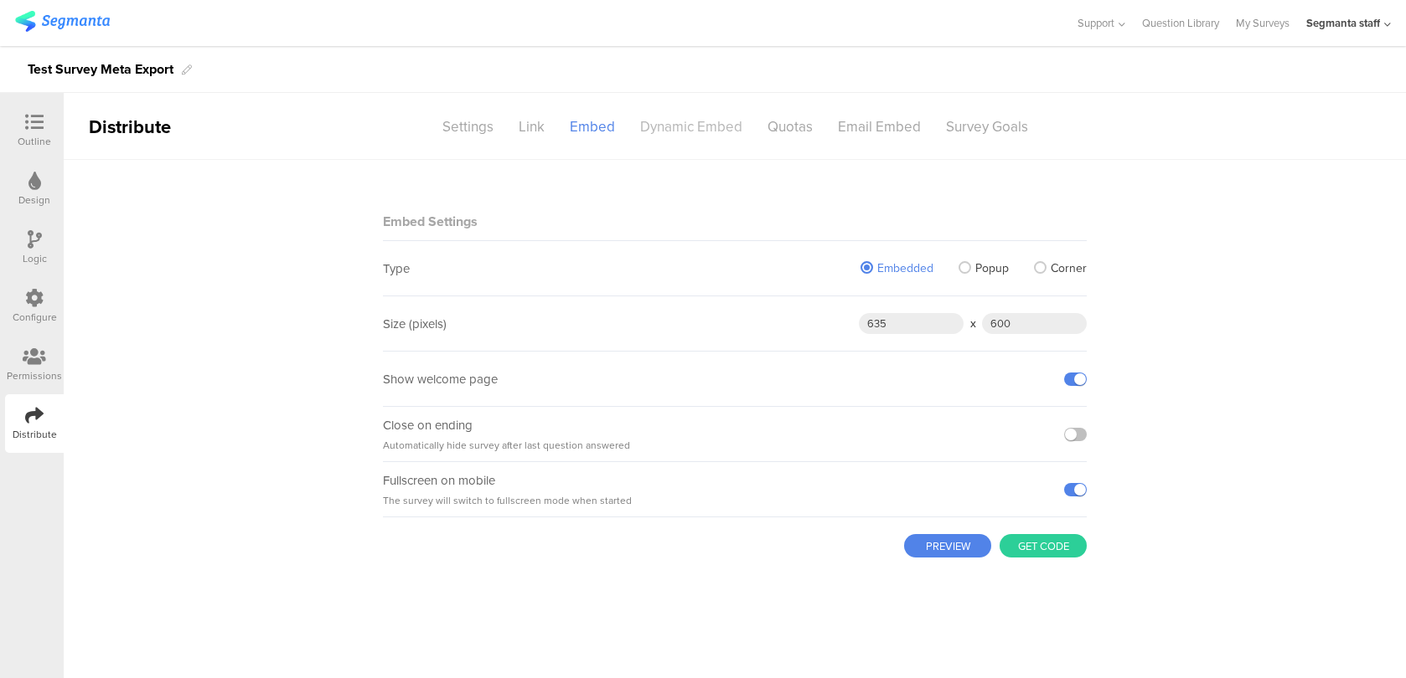
click at [663, 120] on div "Dynamic Embed" at bounding box center [690, 126] width 127 height 29
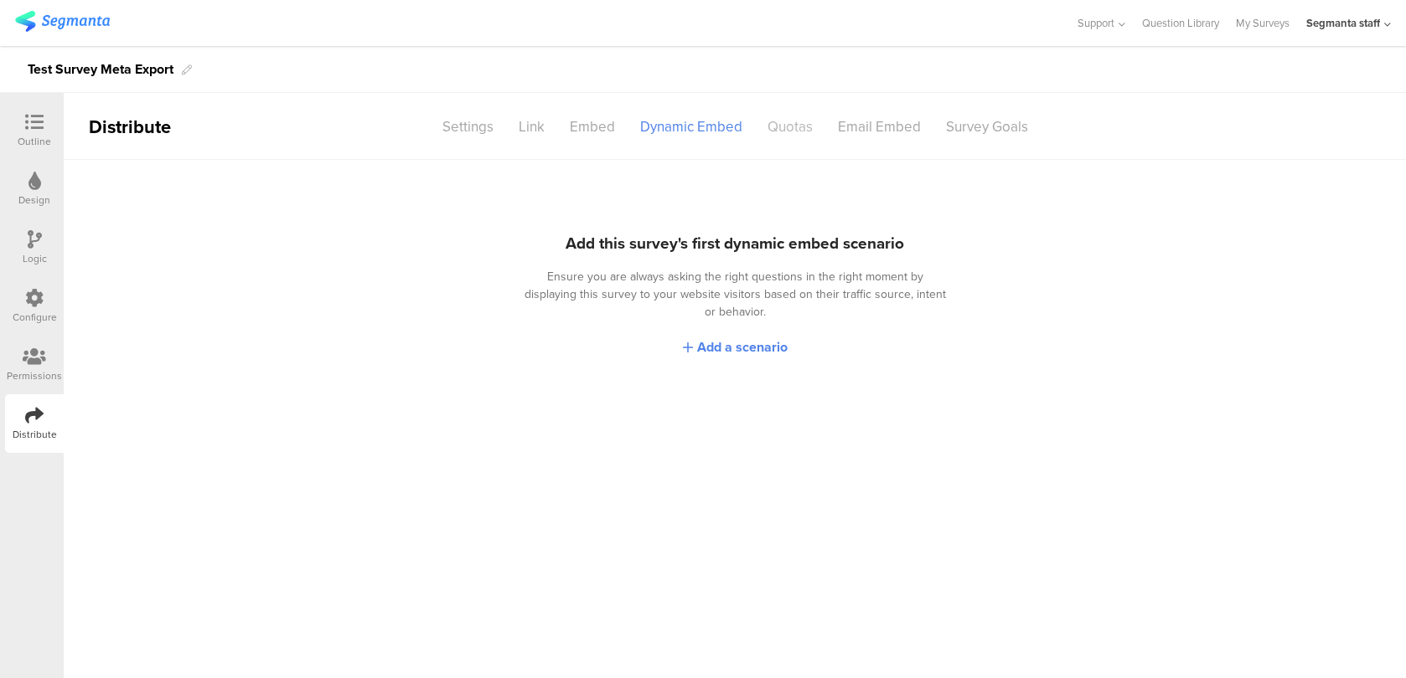
click at [788, 129] on div "Quotas" at bounding box center [790, 126] width 70 height 29
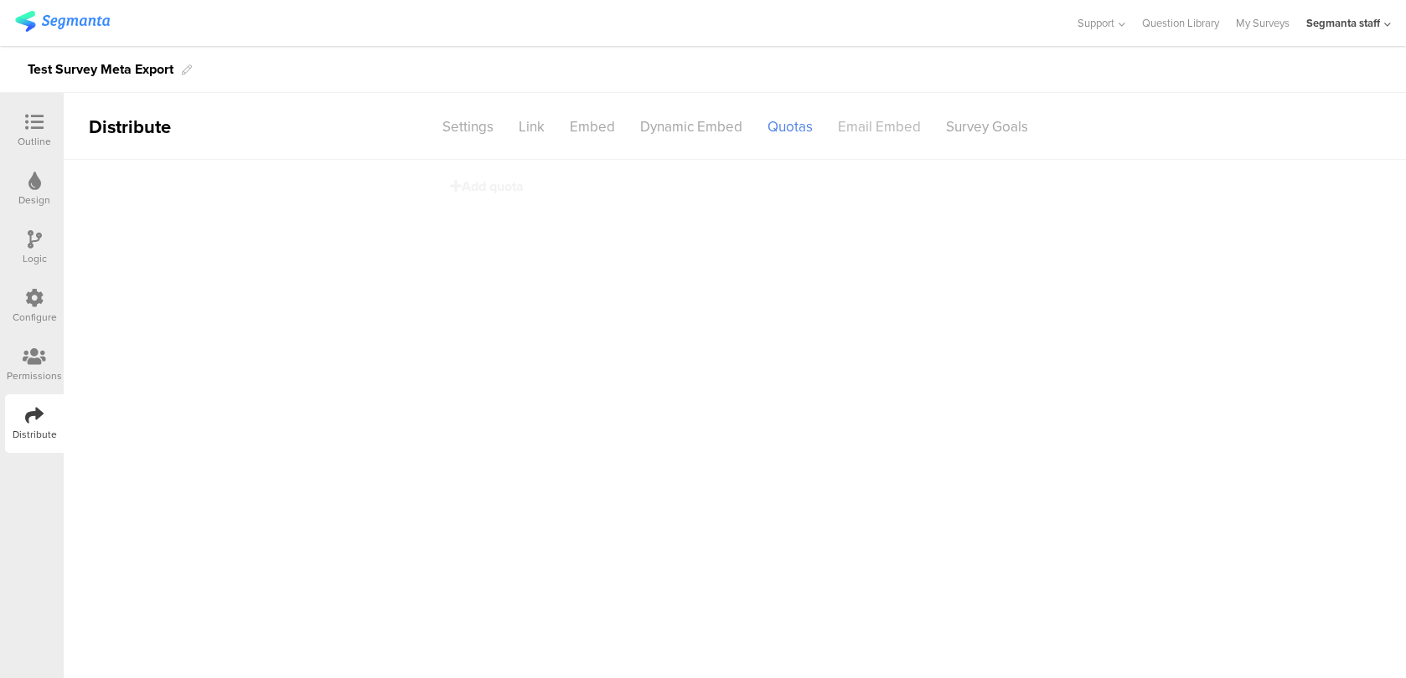
click at [864, 131] on div "Email Embed" at bounding box center [879, 126] width 108 height 29
click at [986, 126] on div "Survey Goals" at bounding box center [986, 126] width 107 height 29
click at [14, 362] on div at bounding box center [34, 358] width 55 height 21
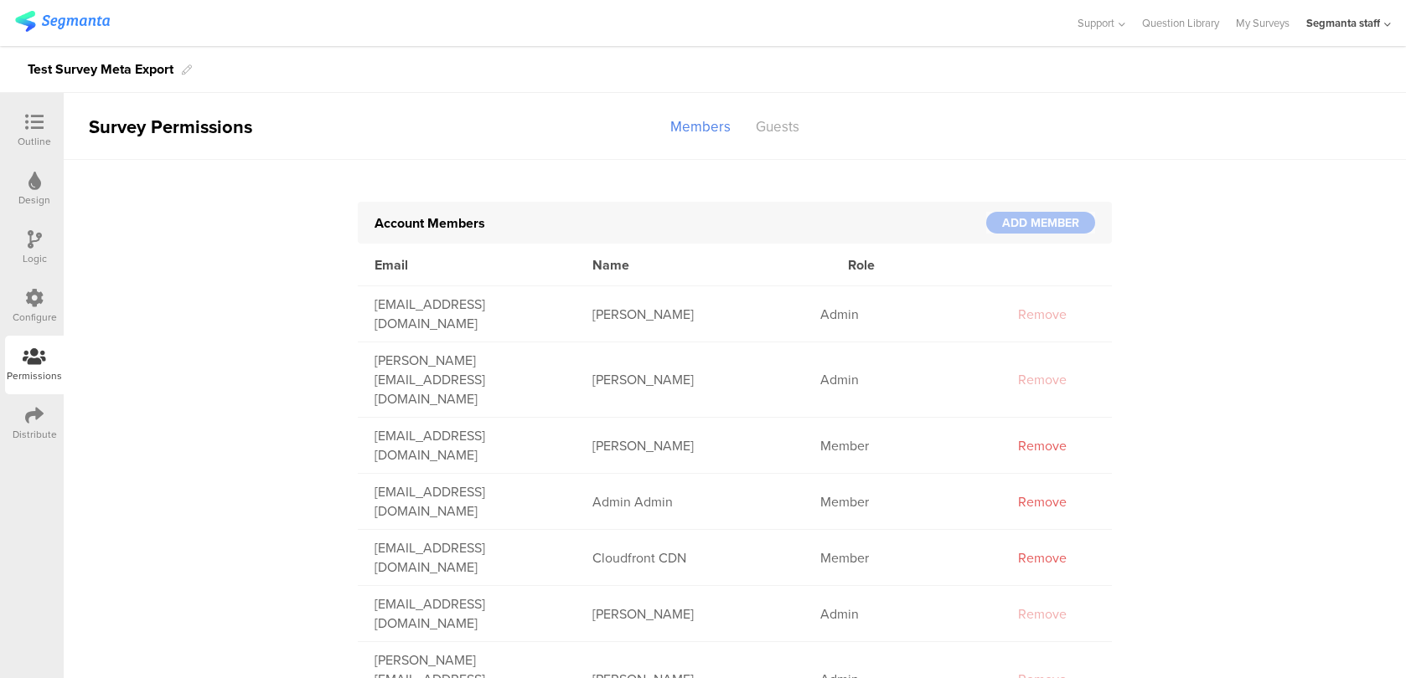
click at [56, 312] on div "Configure" at bounding box center [34, 306] width 59 height 59
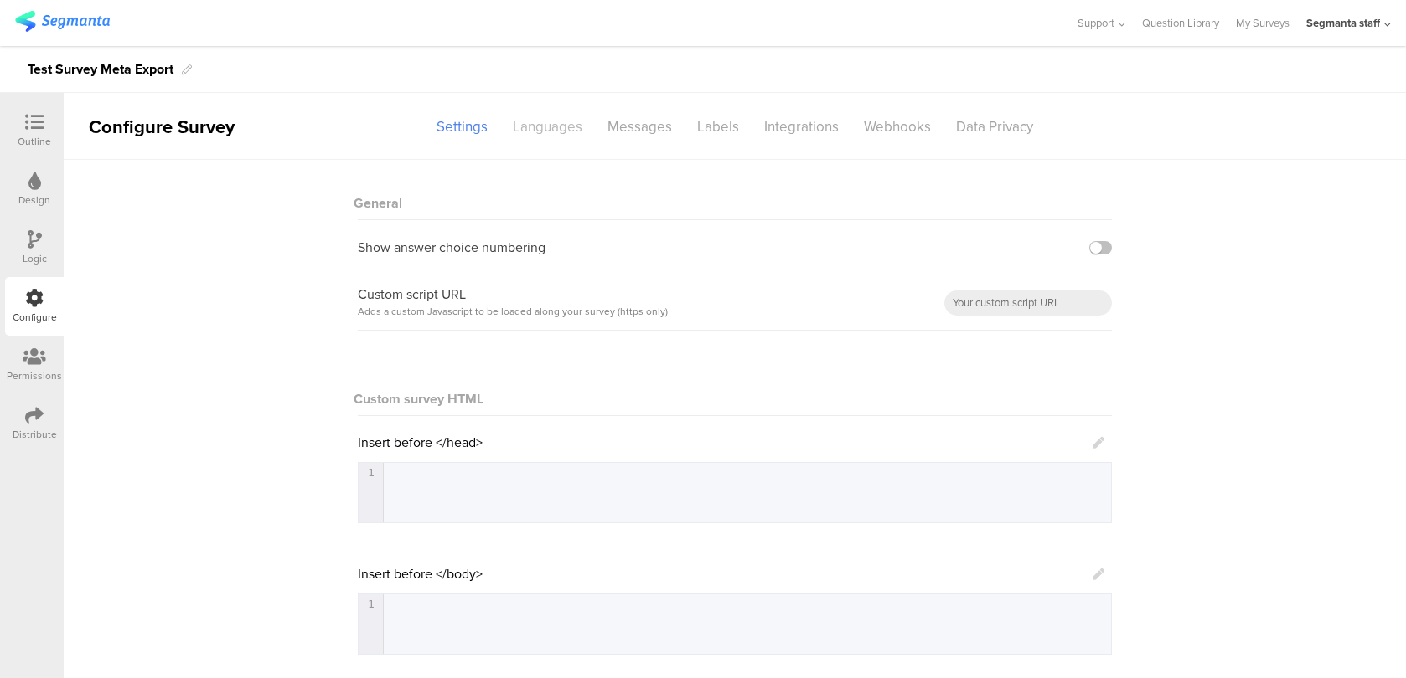
click at [537, 129] on div "Languages" at bounding box center [547, 126] width 95 height 29
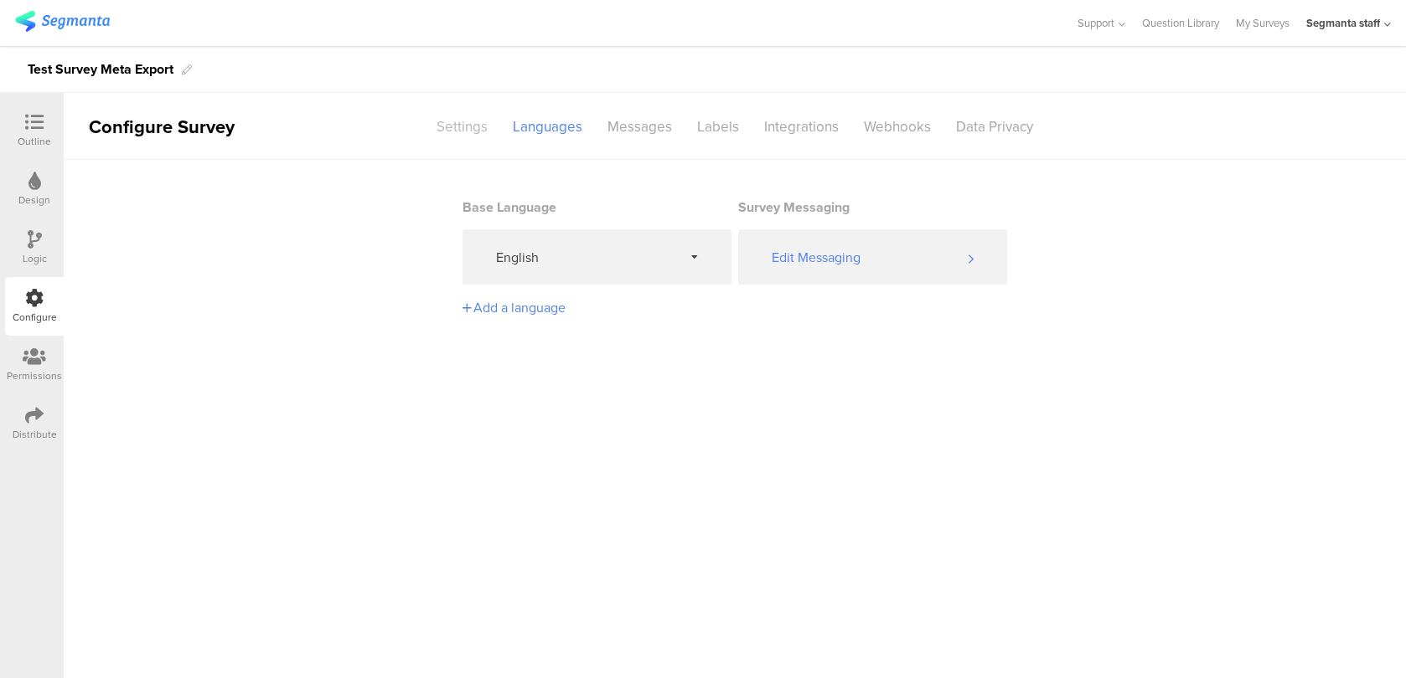
click at [479, 128] on div "Settings" at bounding box center [462, 126] width 76 height 29
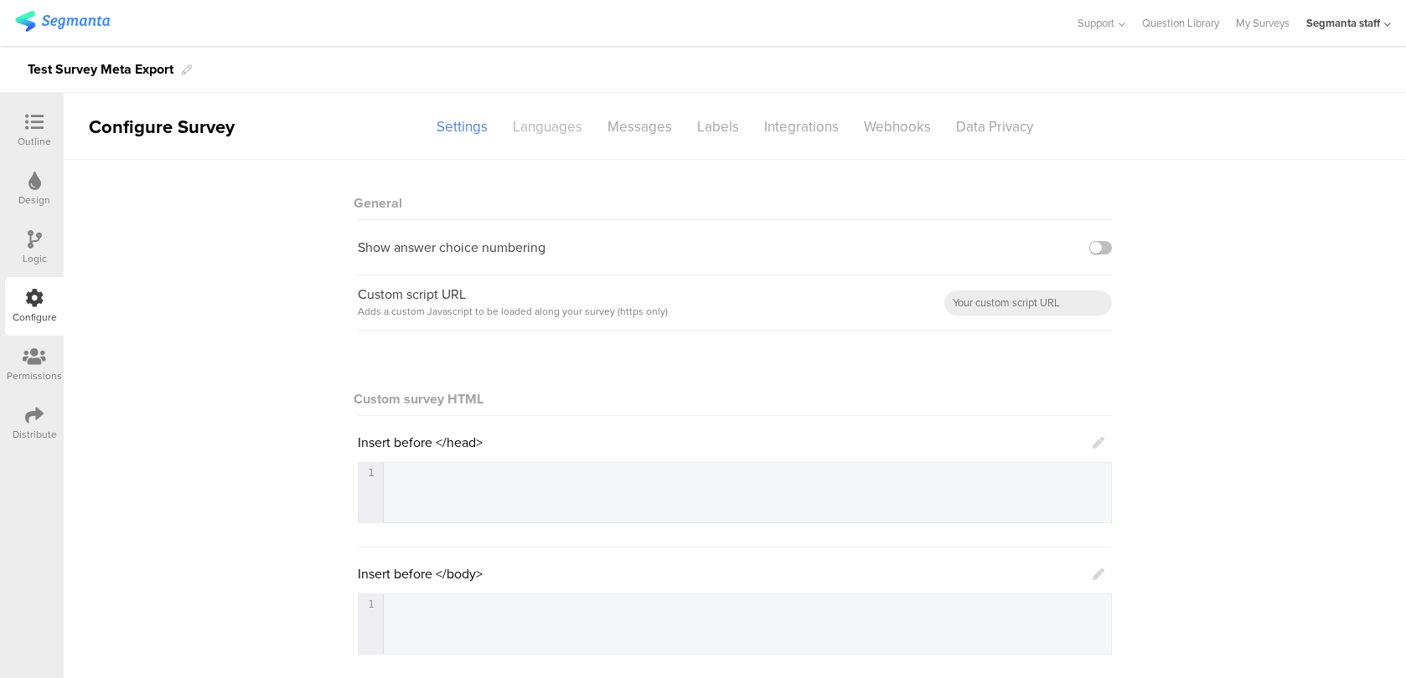
click at [567, 133] on div "Languages" at bounding box center [547, 126] width 95 height 29
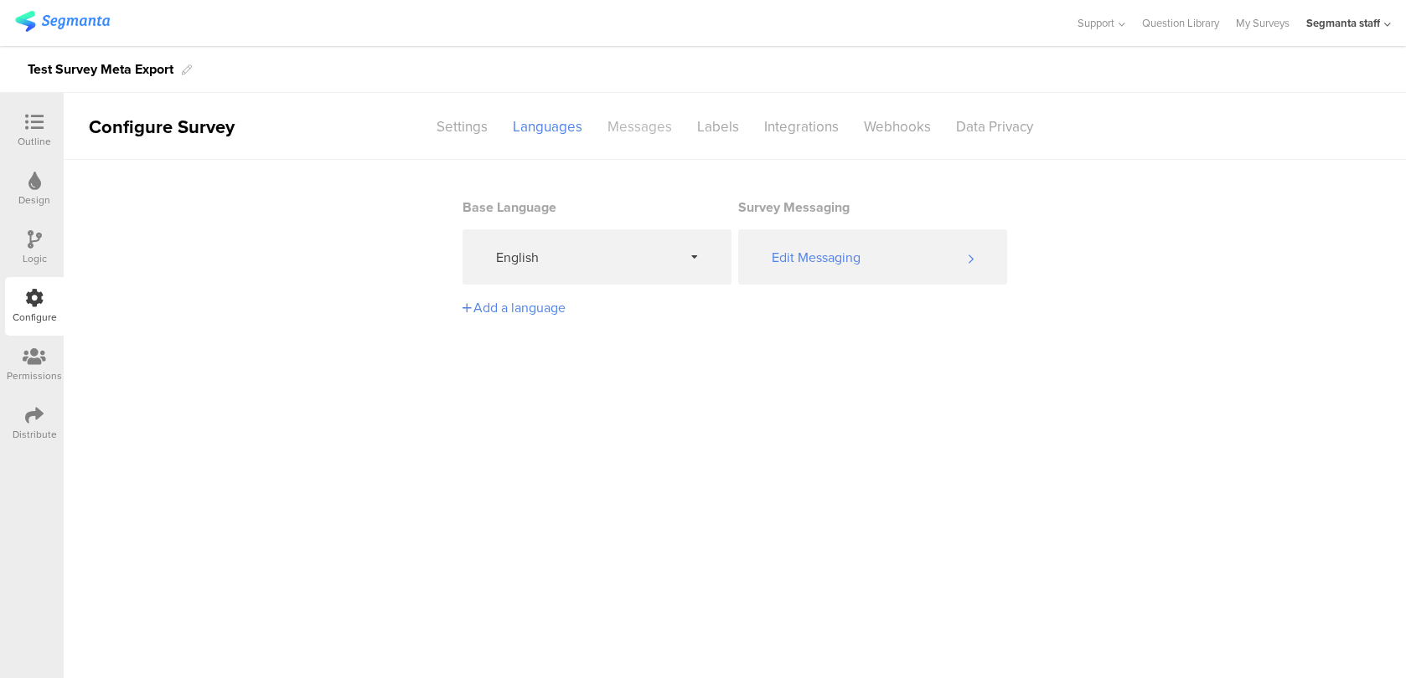
click at [648, 133] on div "Messages" at bounding box center [640, 126] width 90 height 29
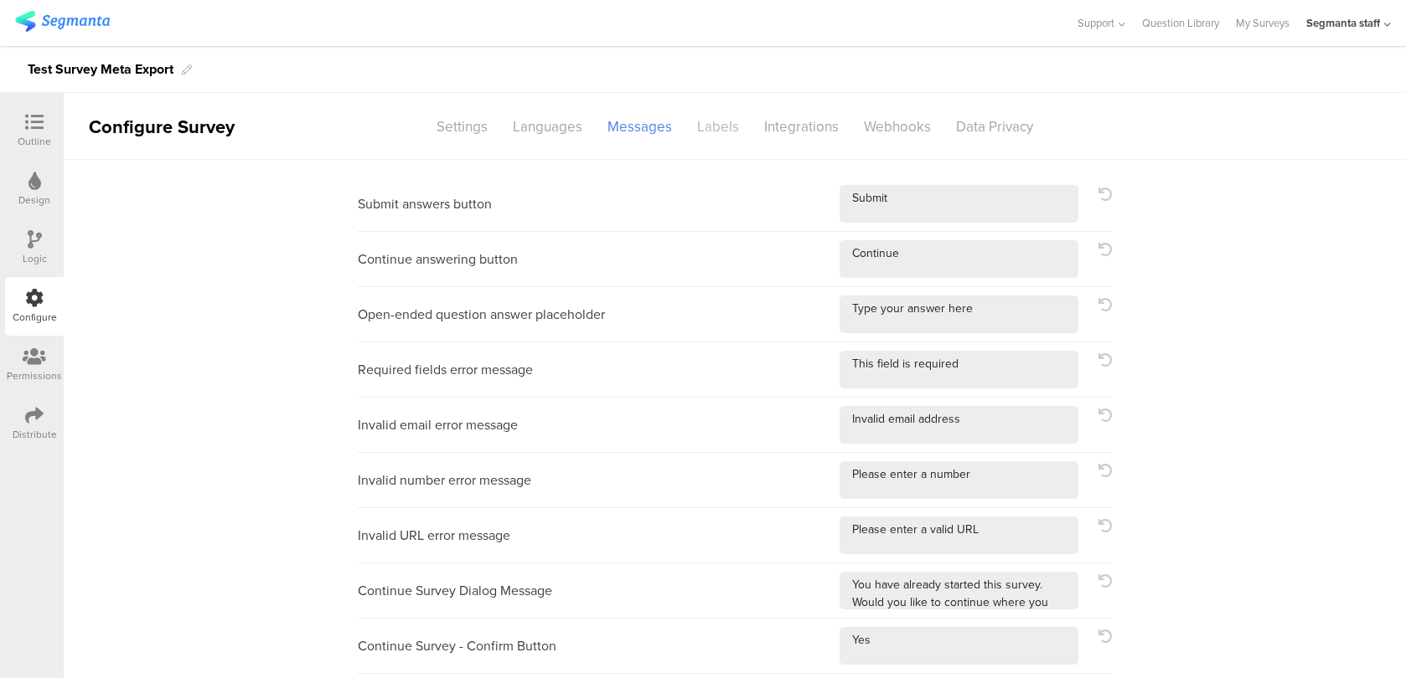
click at [735, 125] on div "Labels" at bounding box center [717, 126] width 67 height 29
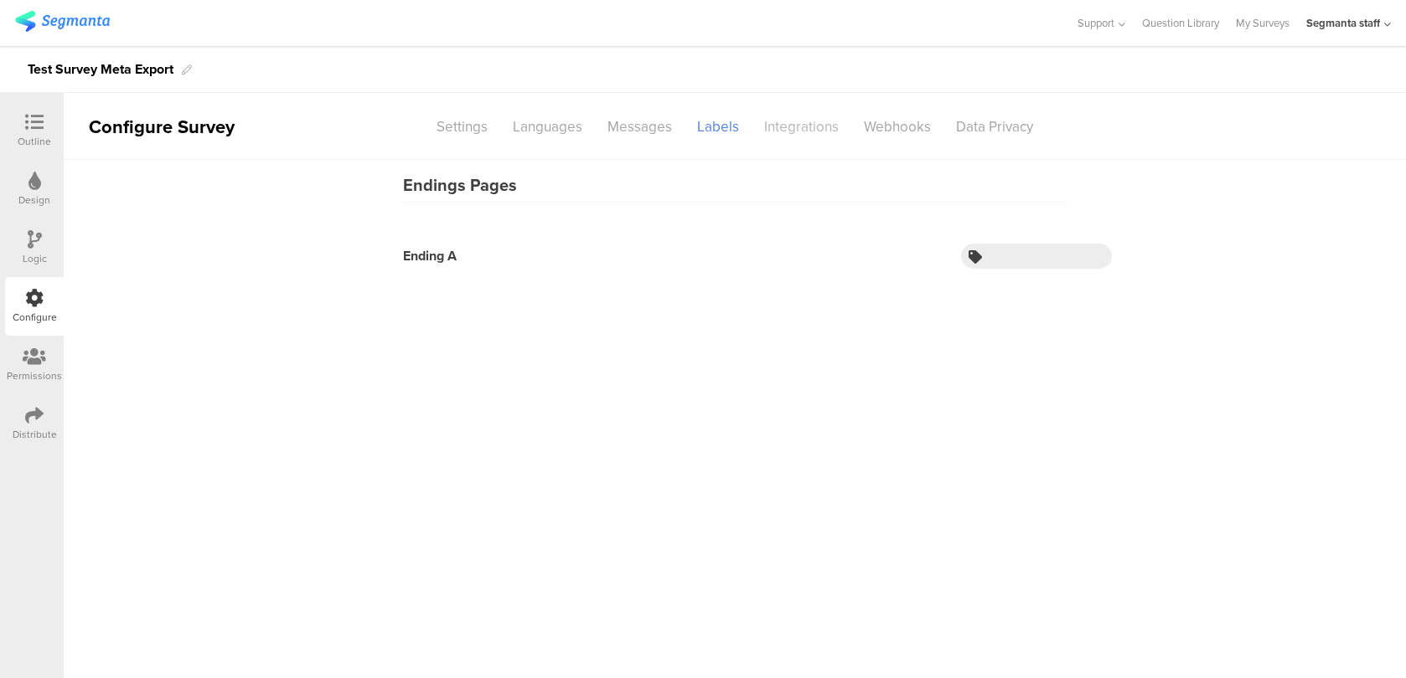
click at [822, 126] on div "Integrations" at bounding box center [801, 126] width 100 height 29
click at [907, 130] on div "Webhooks" at bounding box center [897, 126] width 92 height 29
click at [980, 126] on div "Data Privacy" at bounding box center [994, 126] width 102 height 29
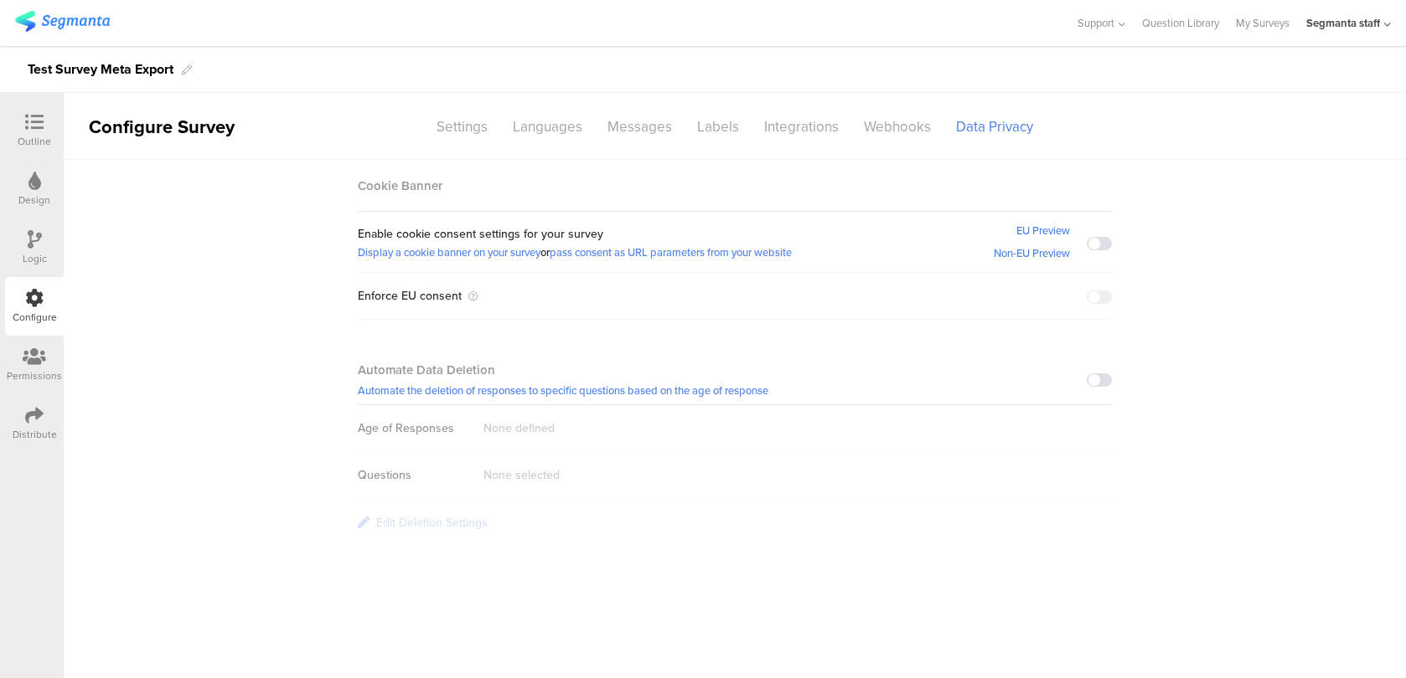
click at [44, 265] on div "Logic" at bounding box center [35, 258] width 24 height 15
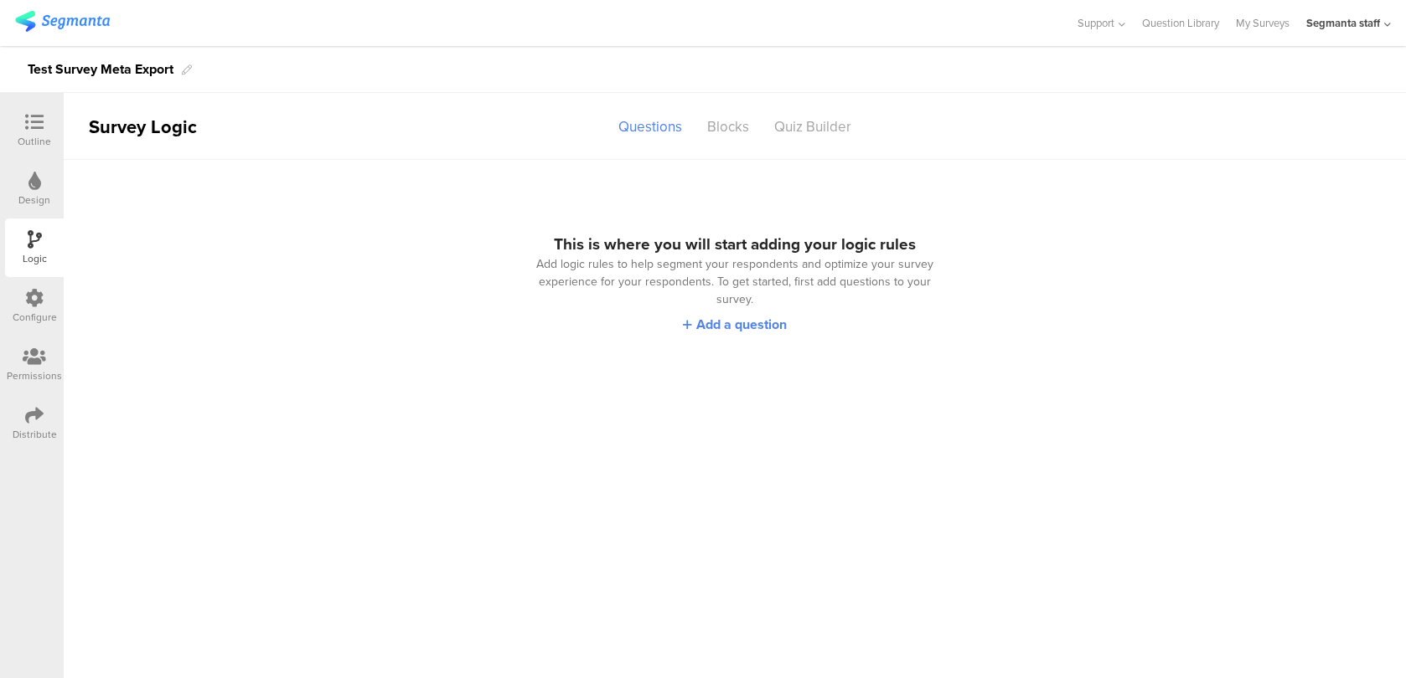
click at [44, 200] on div "Design" at bounding box center [34, 200] width 32 height 15
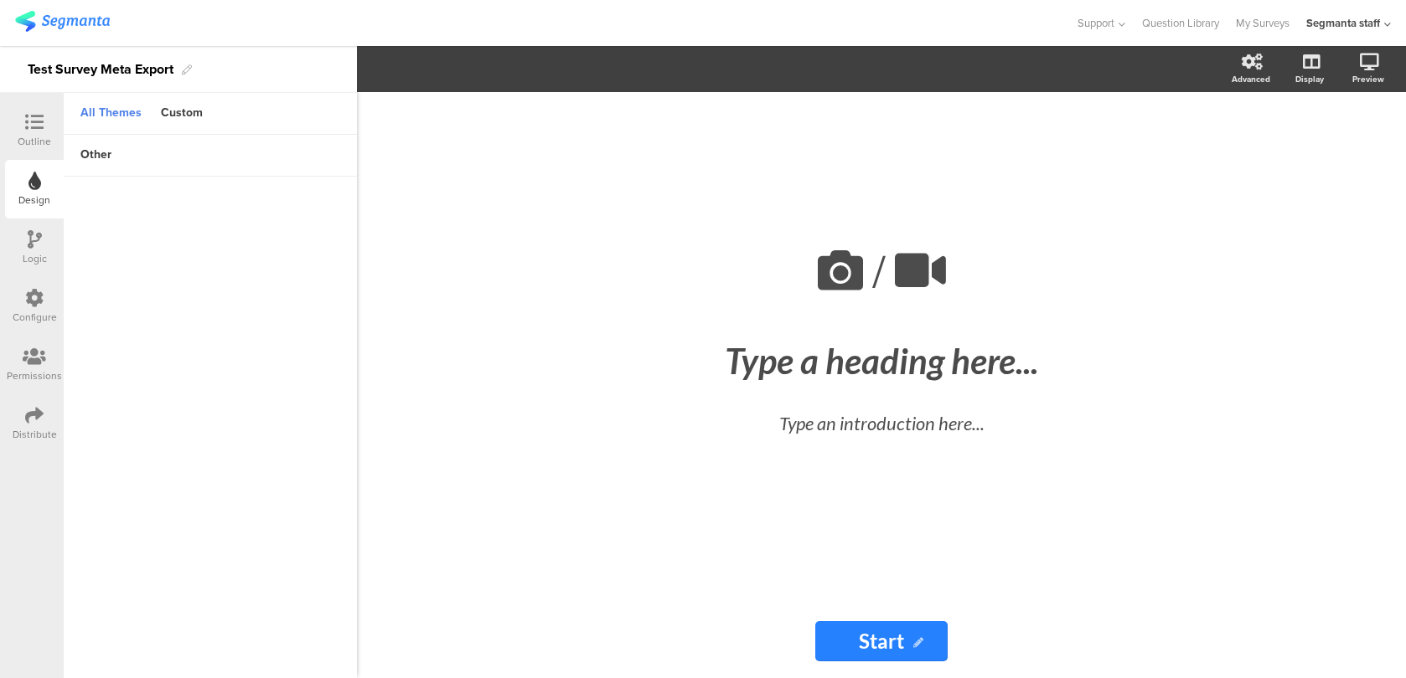
click at [35, 417] on icon at bounding box center [34, 415] width 18 height 18
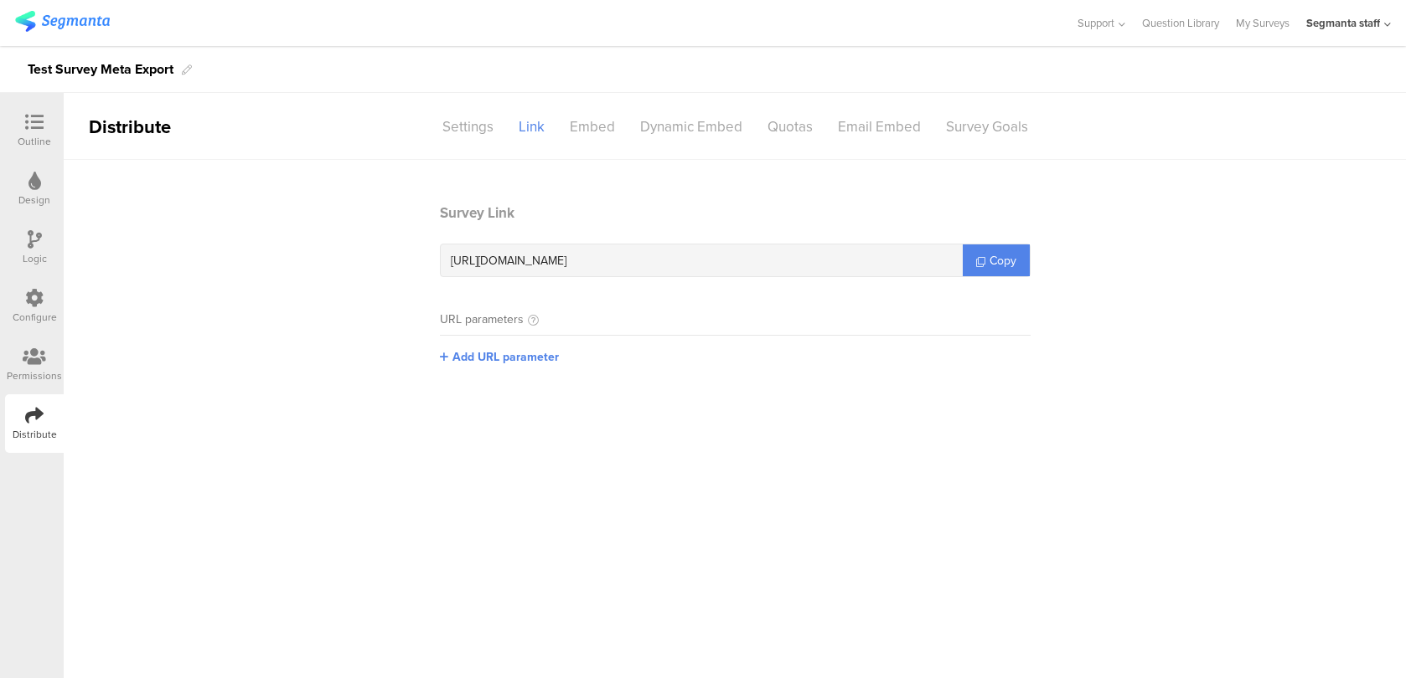
click at [38, 355] on icon at bounding box center [34, 357] width 23 height 18
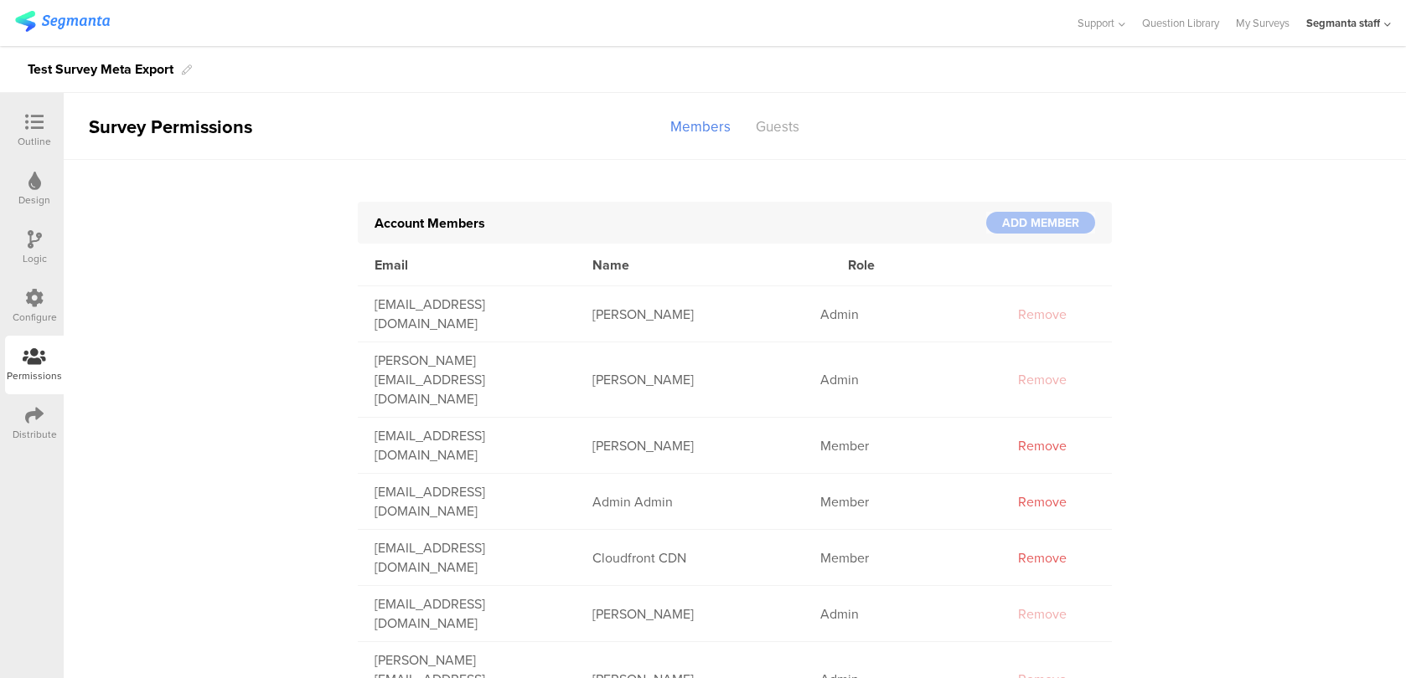
click at [23, 312] on div "Configure" at bounding box center [35, 317] width 44 height 15
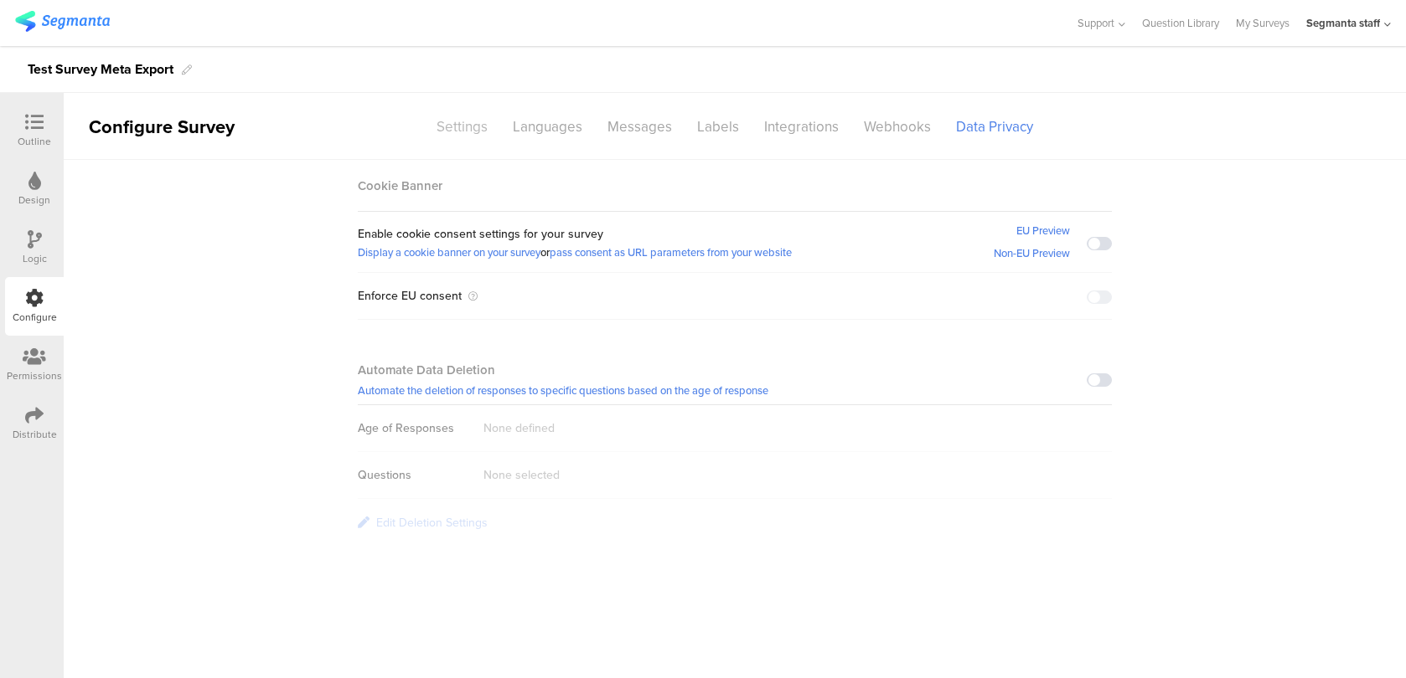
click at [472, 140] on div "Settings" at bounding box center [462, 126] width 76 height 29
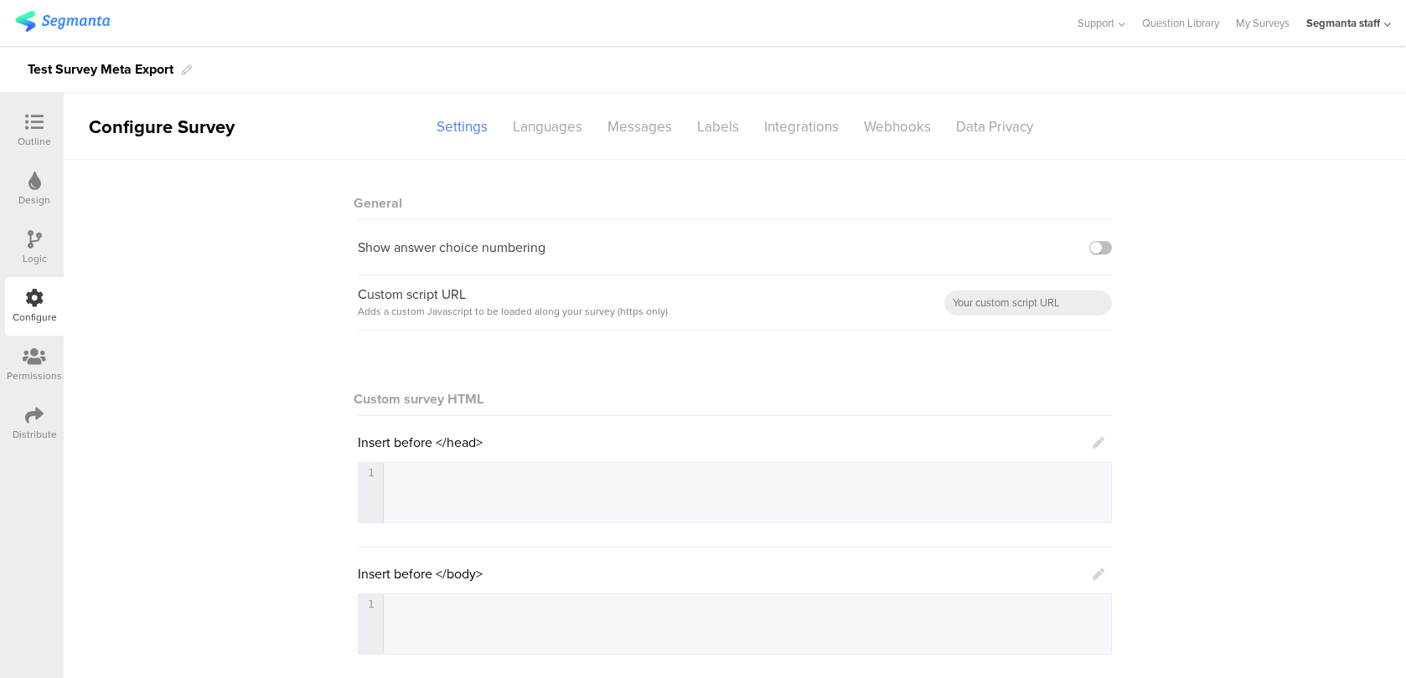
click at [1097, 445] on icon at bounding box center [1098, 443] width 12 height 12
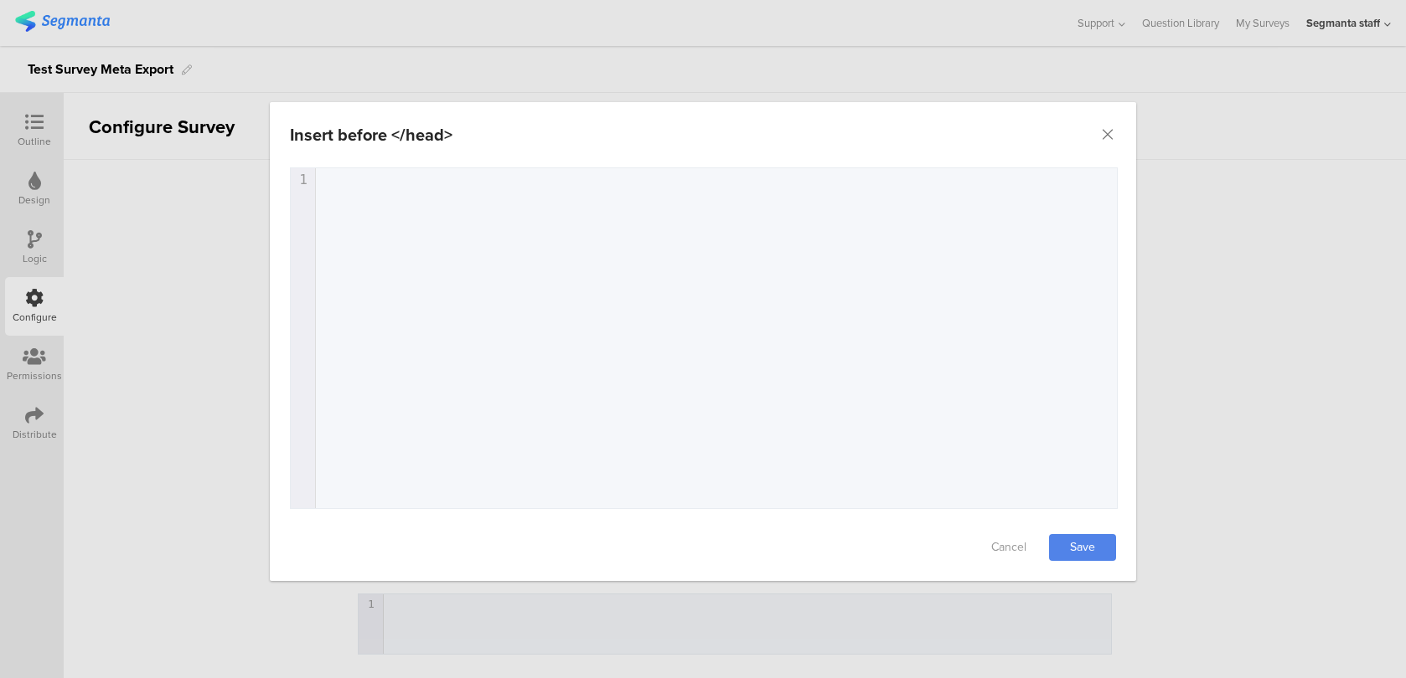
click at [1209, 400] on div "Insert before </head> Failed saving changes. If the problem persists please con…" at bounding box center [703, 339] width 1406 height 678
click at [1111, 132] on icon "Close" at bounding box center [1107, 134] width 17 height 17
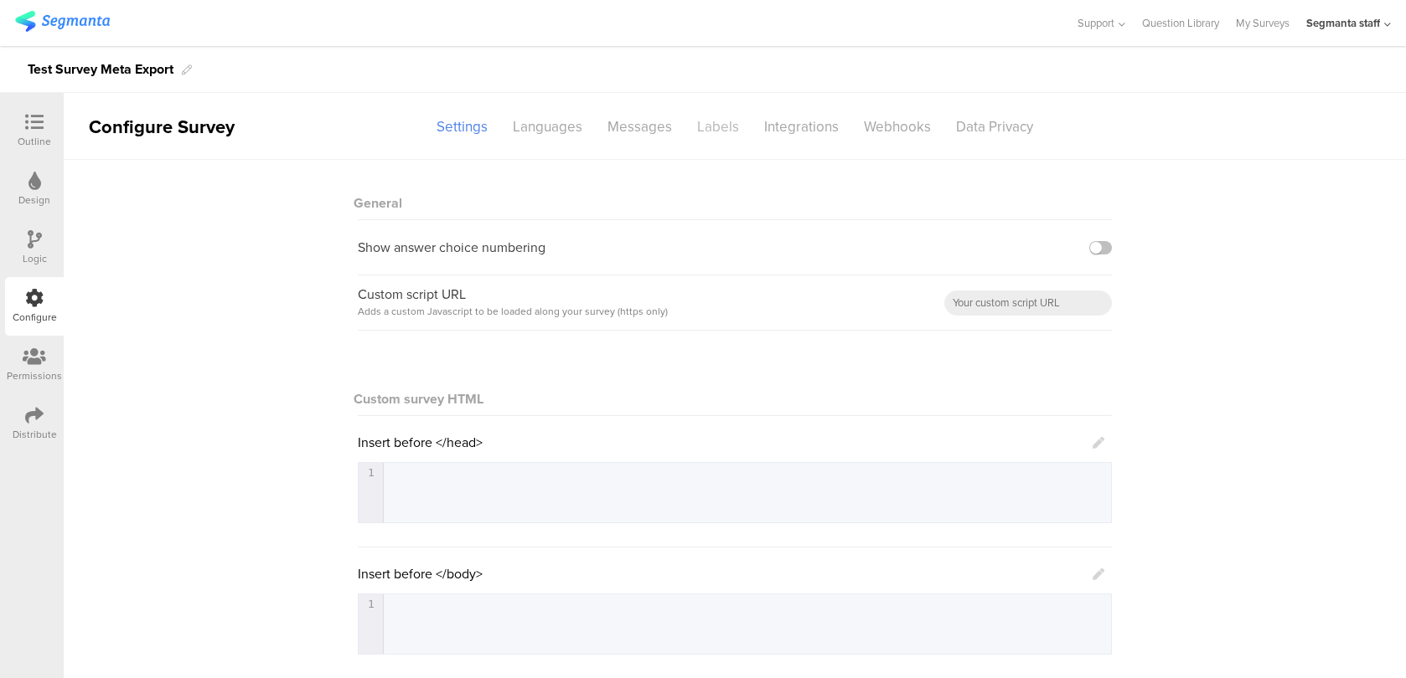
click at [723, 127] on div "Labels" at bounding box center [717, 126] width 67 height 29
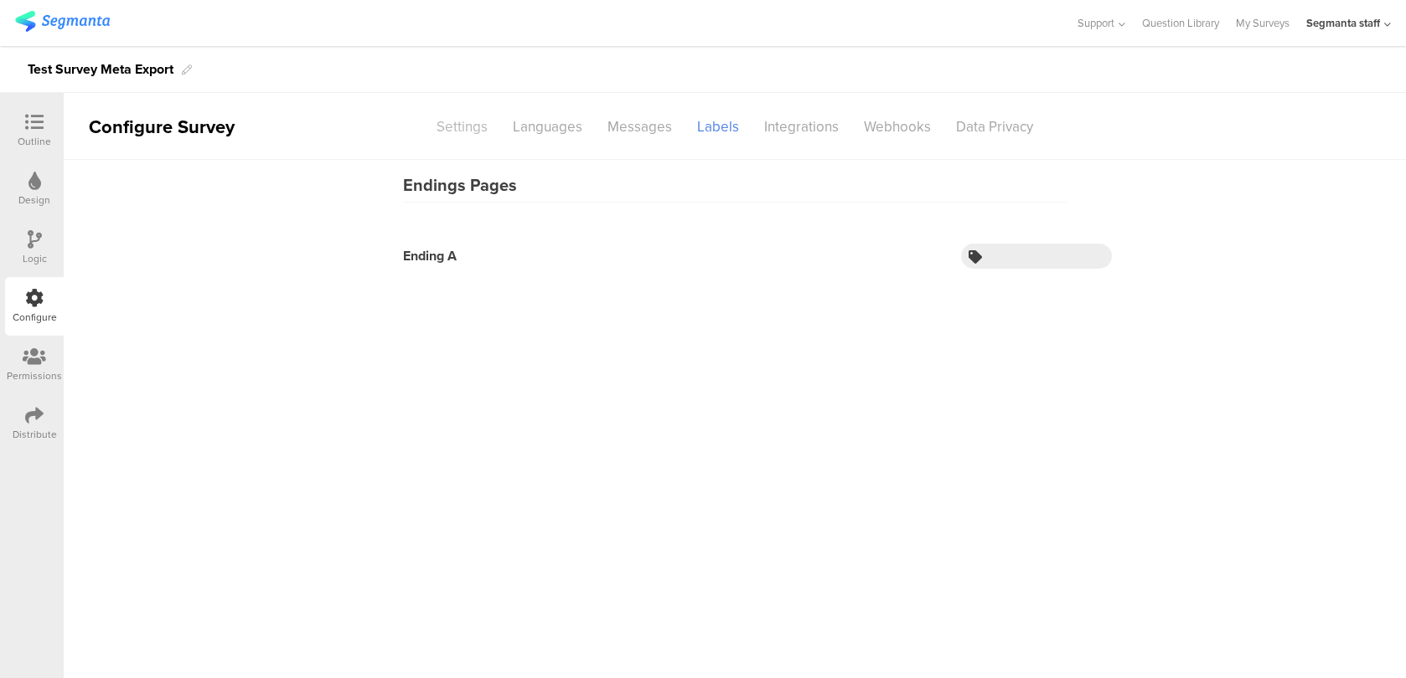
click at [472, 127] on div "Settings" at bounding box center [462, 126] width 76 height 29
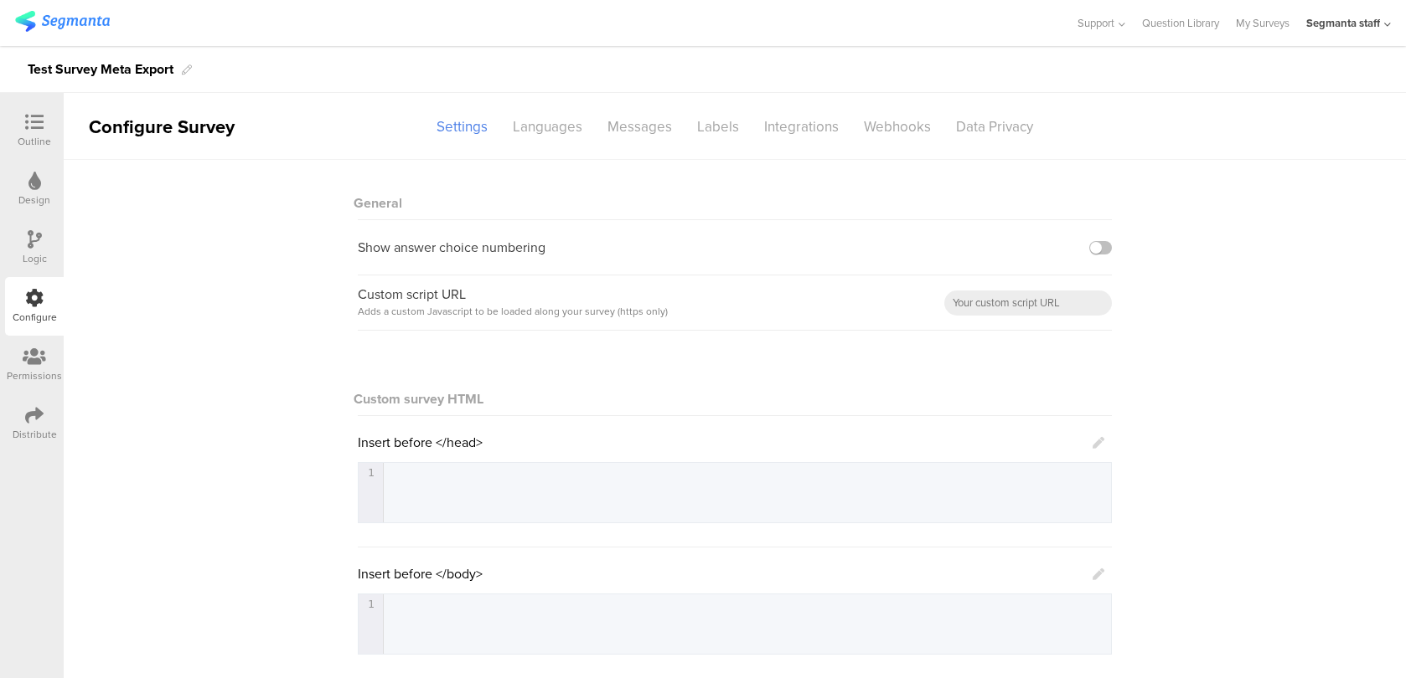
click at [41, 417] on icon at bounding box center [34, 415] width 18 height 18
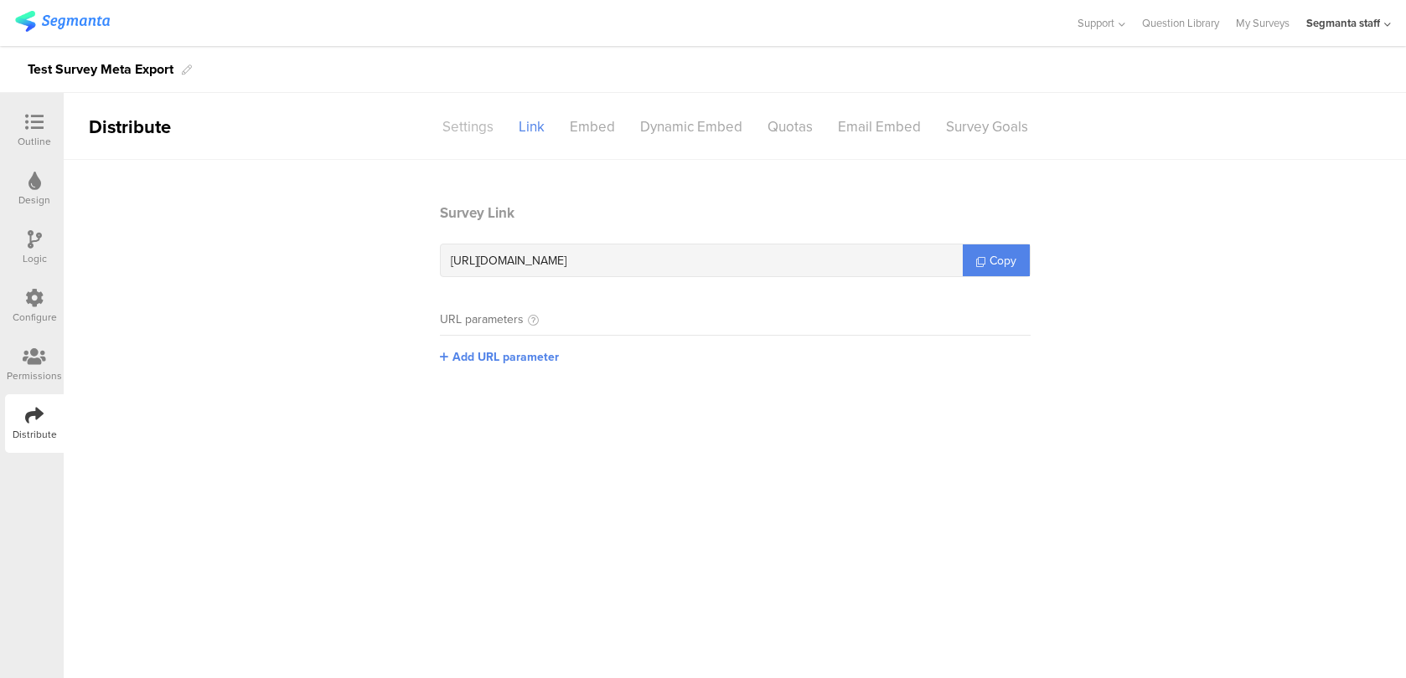
click at [464, 126] on div "Settings" at bounding box center [468, 126] width 76 height 29
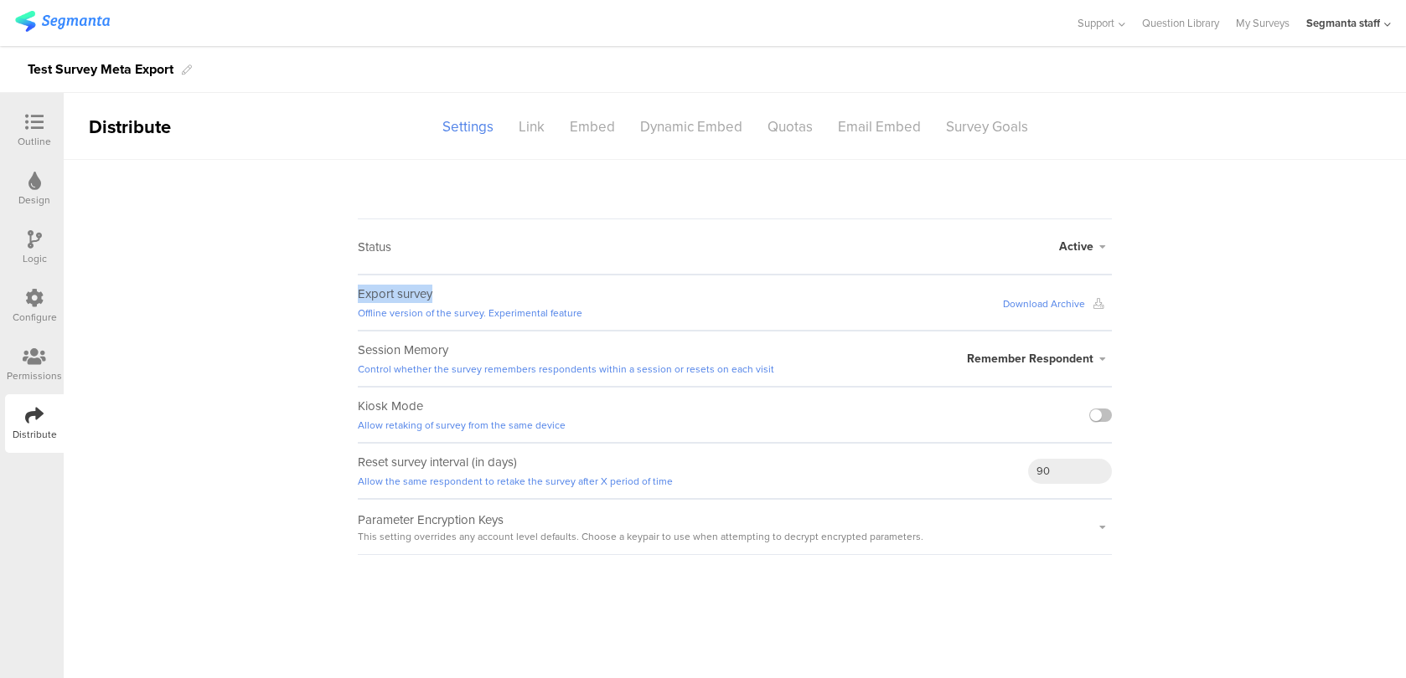
drag, startPoint x: 436, startPoint y: 290, endPoint x: 348, endPoint y: 290, distance: 88.0
click at [348, 290] on sg-survey-status-editor "Status Active Active Closed Schedule Start Date: End Date: Save Cancel Export s…" at bounding box center [735, 357] width 1342 height 395
copy sg-field-title "Export survey"
drag, startPoint x: 596, startPoint y: 315, endPoint x: 359, endPoint y: 313, distance: 236.2
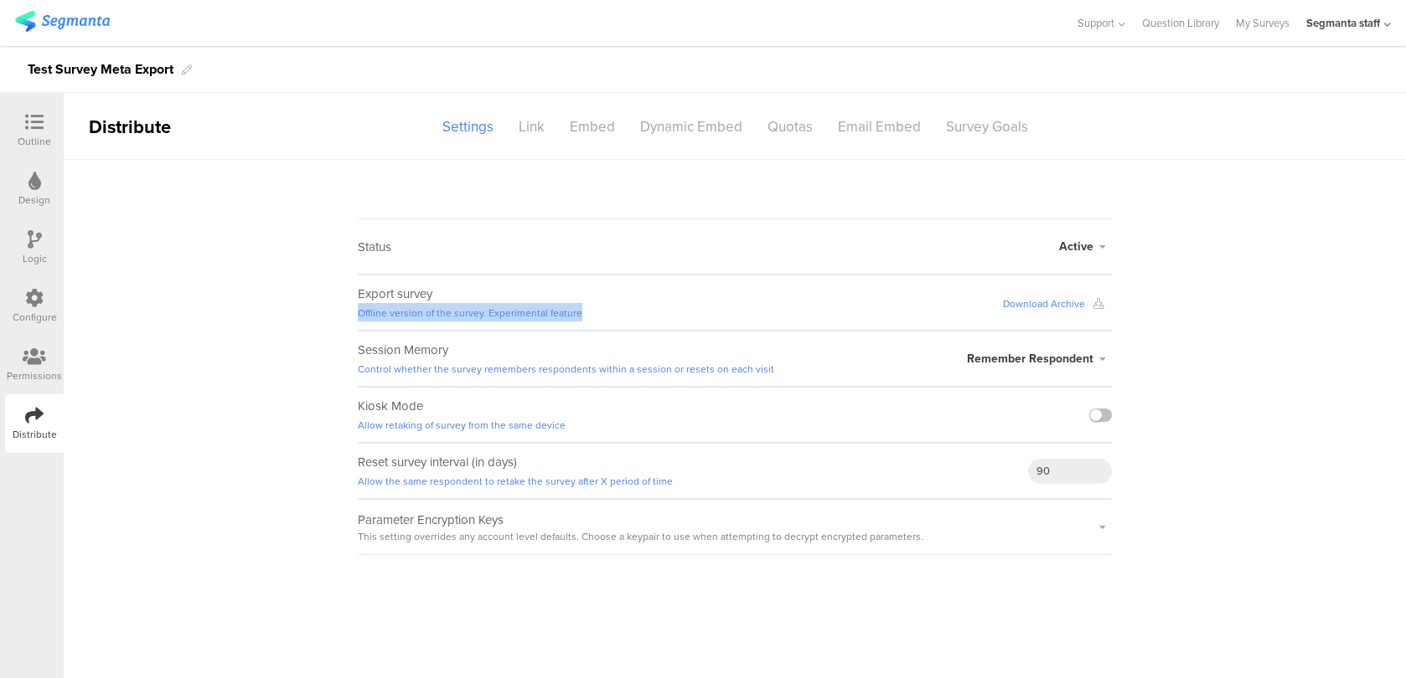
click at [359, 313] on div "Export survey Offline version of the survey. Experimental feature Download Arch…" at bounding box center [735, 303] width 754 height 56
copy link "Offline version of the survey. Experimental feature"
drag, startPoint x: 925, startPoint y: 303, endPoint x: 1100, endPoint y: 302, distance: 175.1
click at [1100, 302] on div "Export survey Offline version of the survey. Experimental feature Download Arch…" at bounding box center [735, 303] width 754 height 56
copy link "Download Archive"
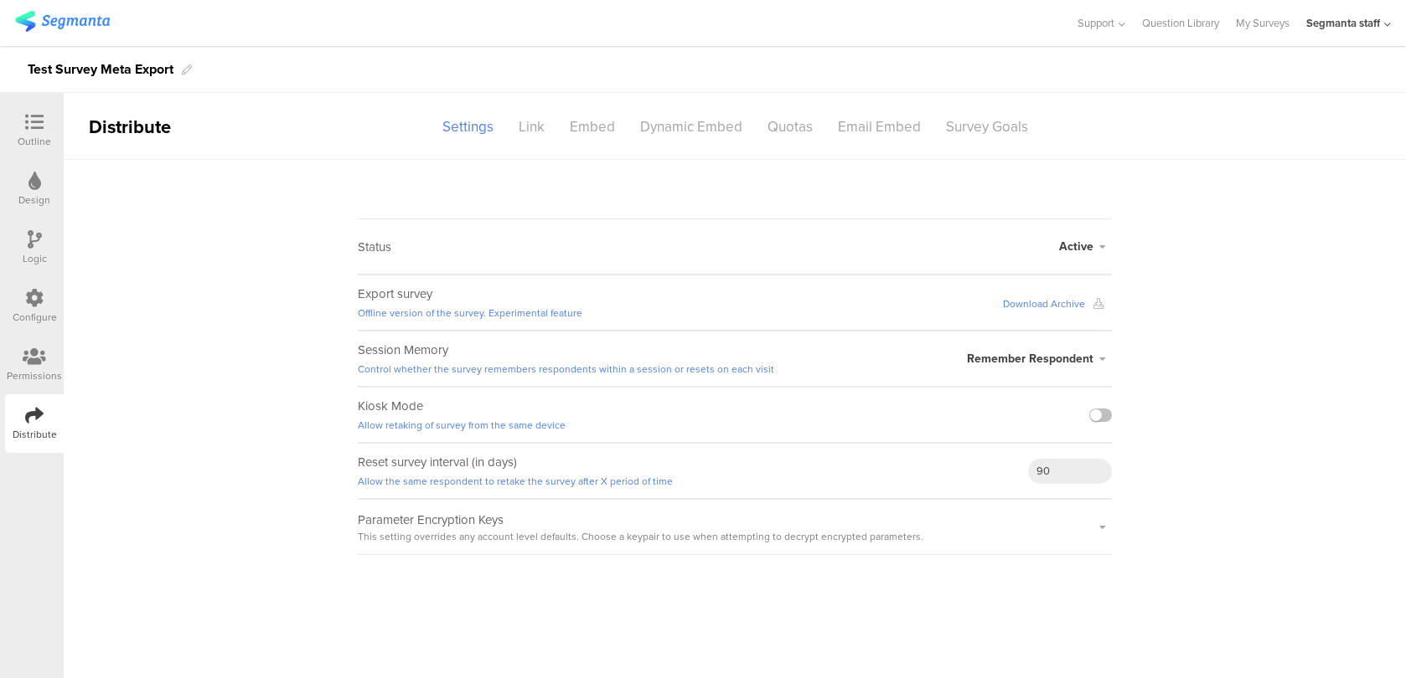
click at [23, 307] on div "Configure" at bounding box center [34, 306] width 59 height 59
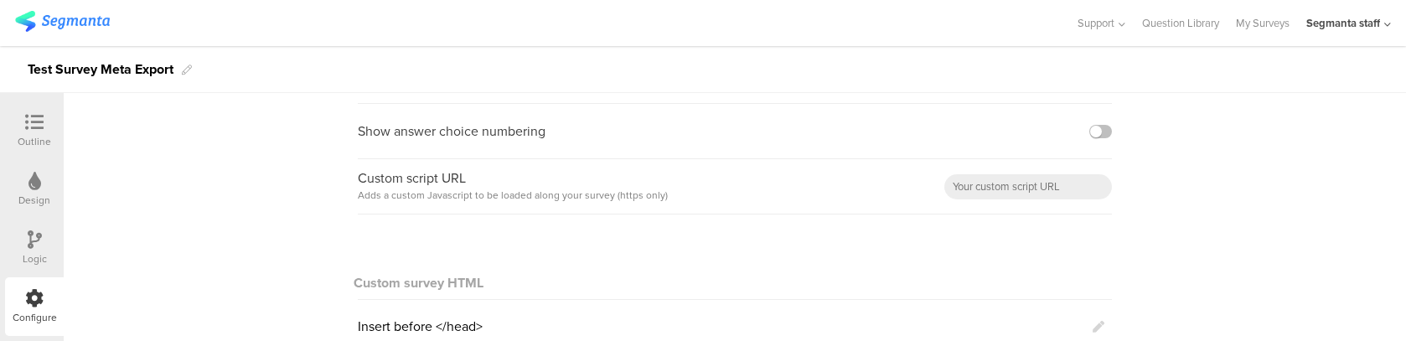
scroll to position [167, 0]
